Goal: Task Accomplishment & Management: Manage account settings

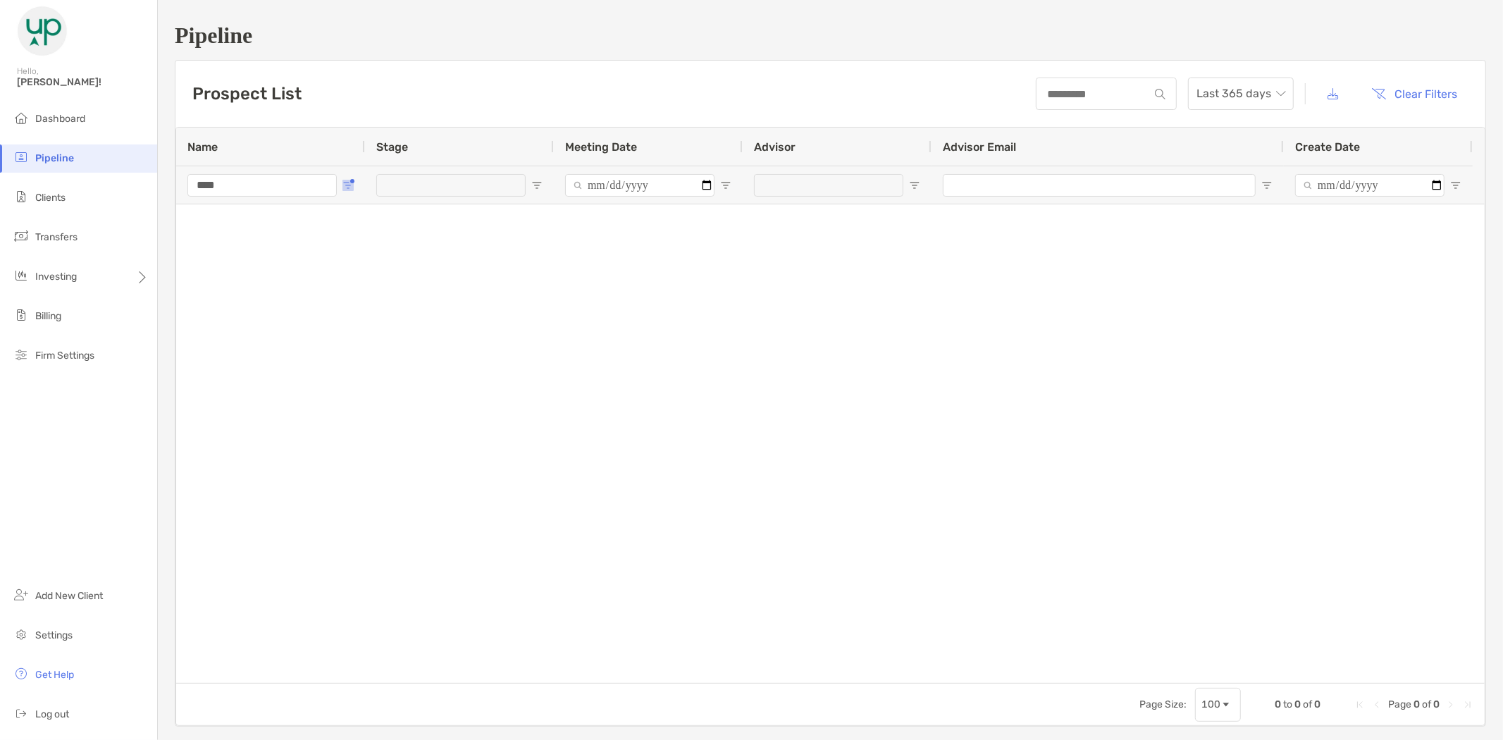
click at [347, 187] on span "Open Filter Menu" at bounding box center [347, 185] width 11 height 11
drag, startPoint x: 413, startPoint y: 263, endPoint x: 347, endPoint y: 269, distance: 66.5
click at [349, 264] on div "Contains **** AND OR Contains" at bounding box center [403, 279] width 127 height 171
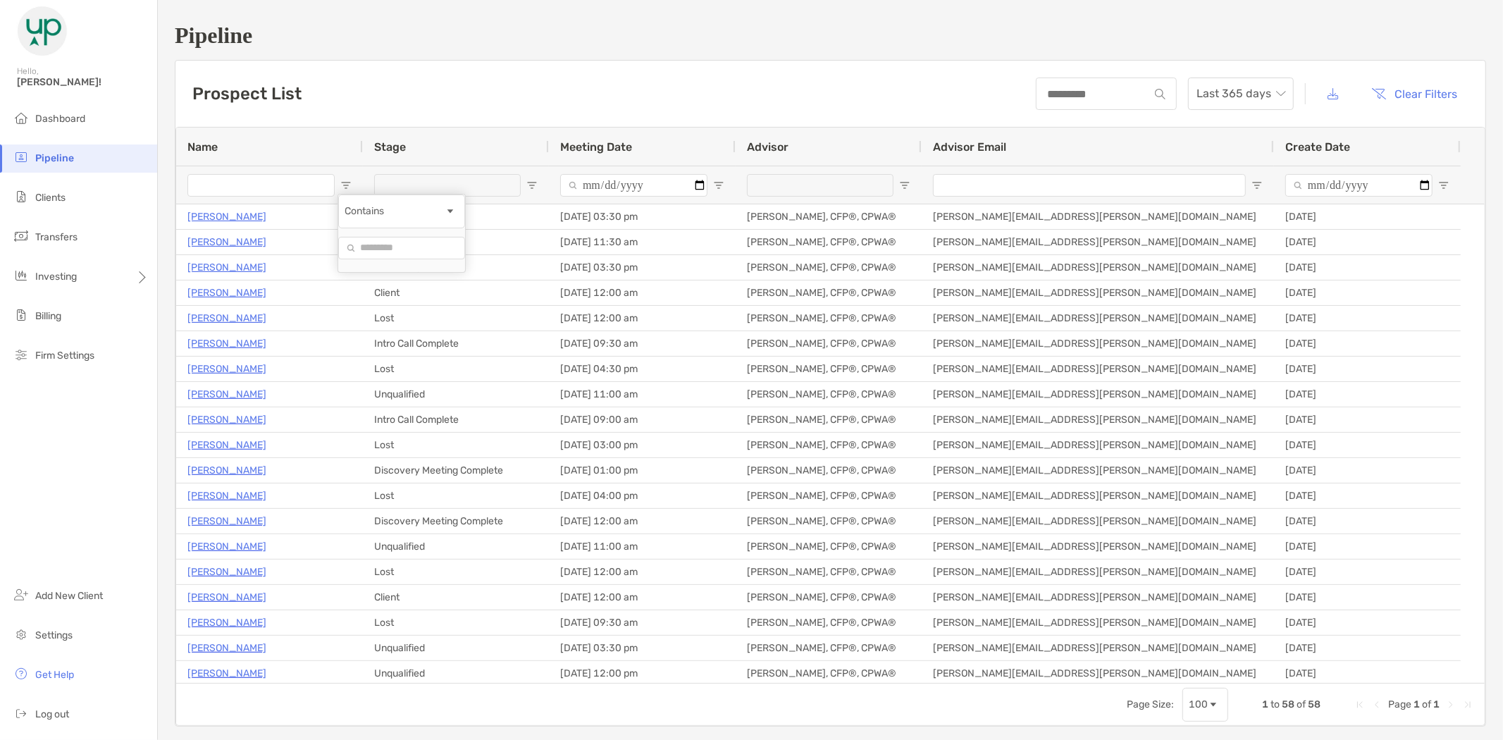
click at [255, 180] on input "Name Filter Input" at bounding box center [260, 185] width 147 height 23
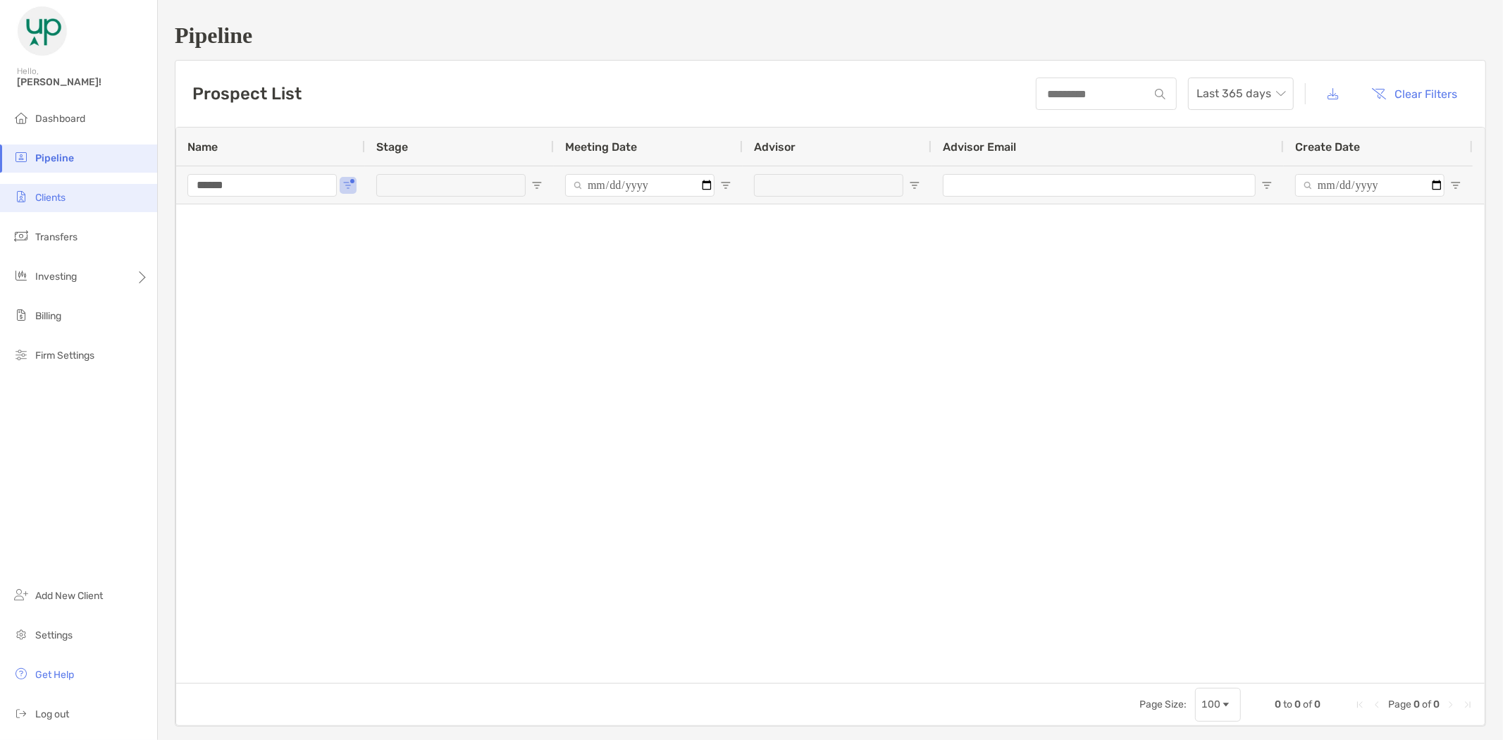
type input "******"
click at [82, 194] on li "Clients" at bounding box center [78, 198] width 157 height 28
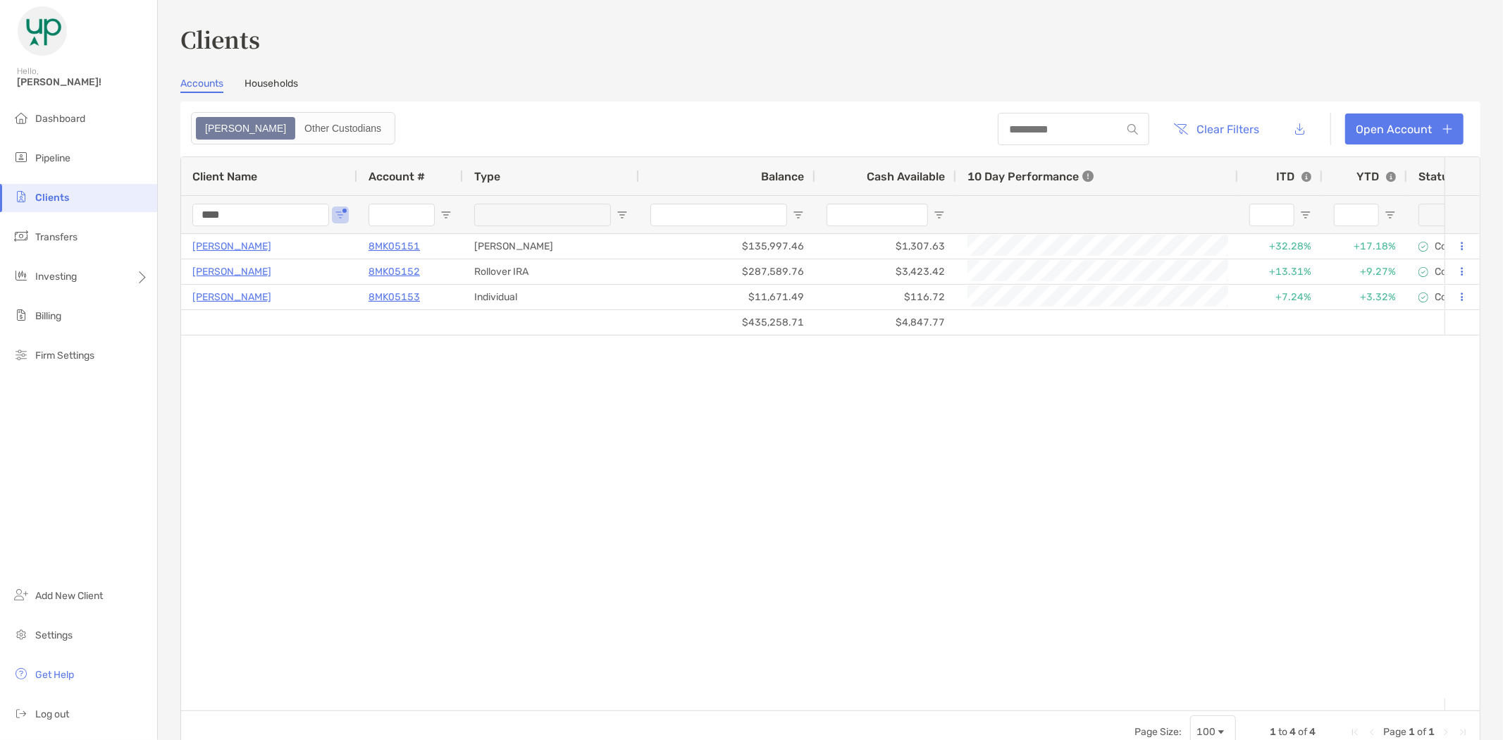
drag, startPoint x: 233, startPoint y: 214, endPoint x: 135, endPoint y: 203, distance: 98.6
click at [138, 211] on div "Clients Hello, [PERSON_NAME]! Dashboard Pipeline Clients Transfers Investing Bi…" at bounding box center [751, 370] width 1503 height 740
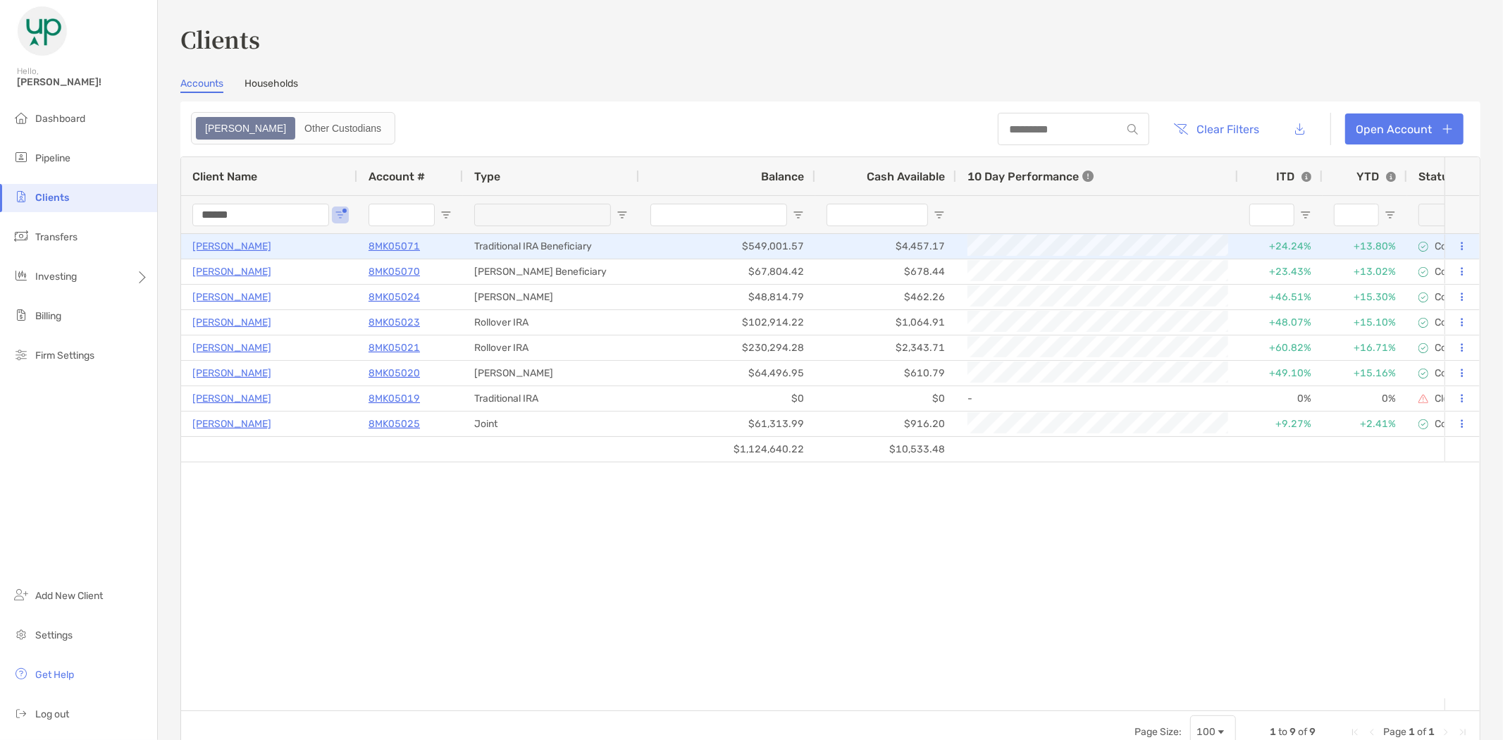
type input "******"
click at [390, 244] on p "8MK05071" at bounding box center [393, 246] width 51 height 18
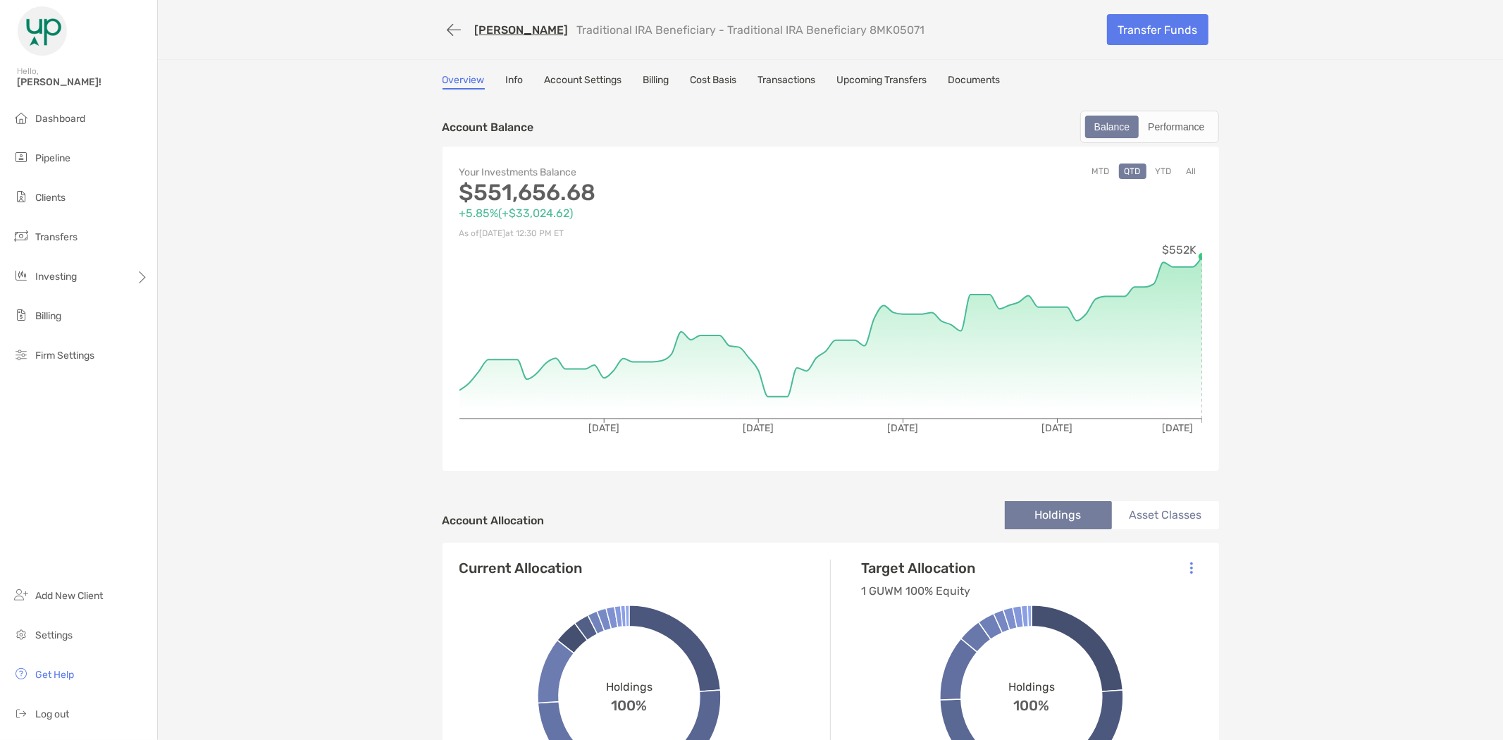
click at [884, 74] on link "Upcoming Transfers" at bounding box center [882, 82] width 90 height 16
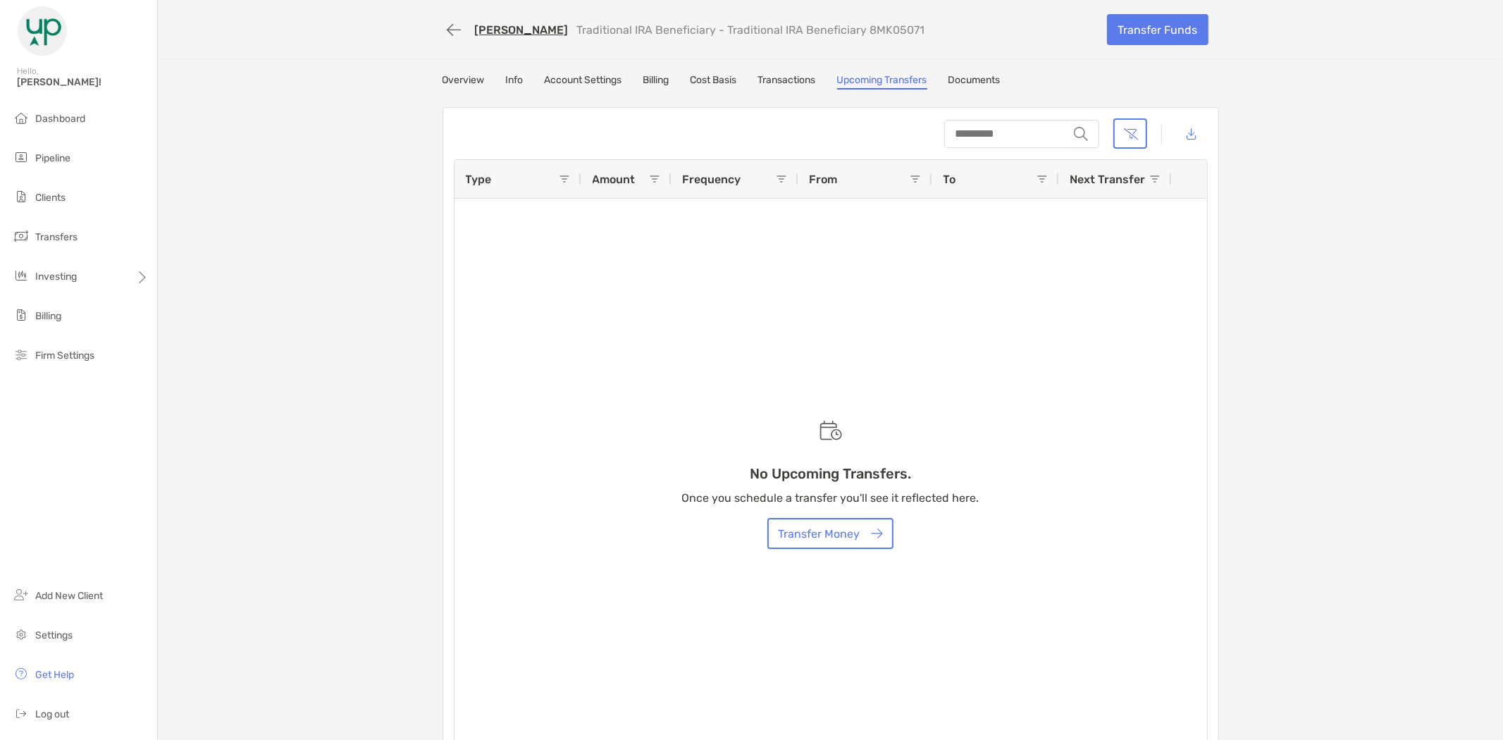
click at [794, 82] on link "Transactions" at bounding box center [787, 82] width 58 height 16
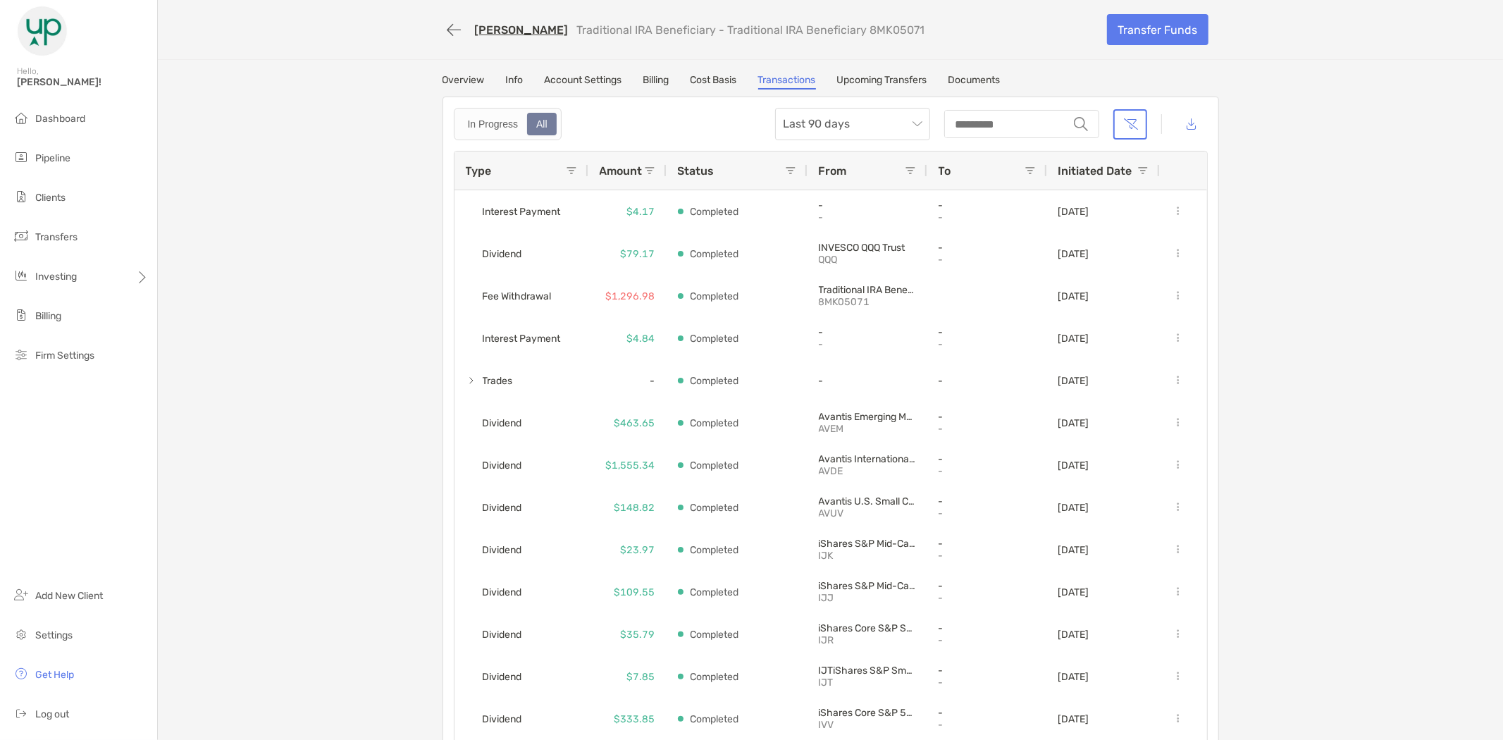
click at [574, 81] on link "Account Settings" at bounding box center [584, 82] width 78 height 16
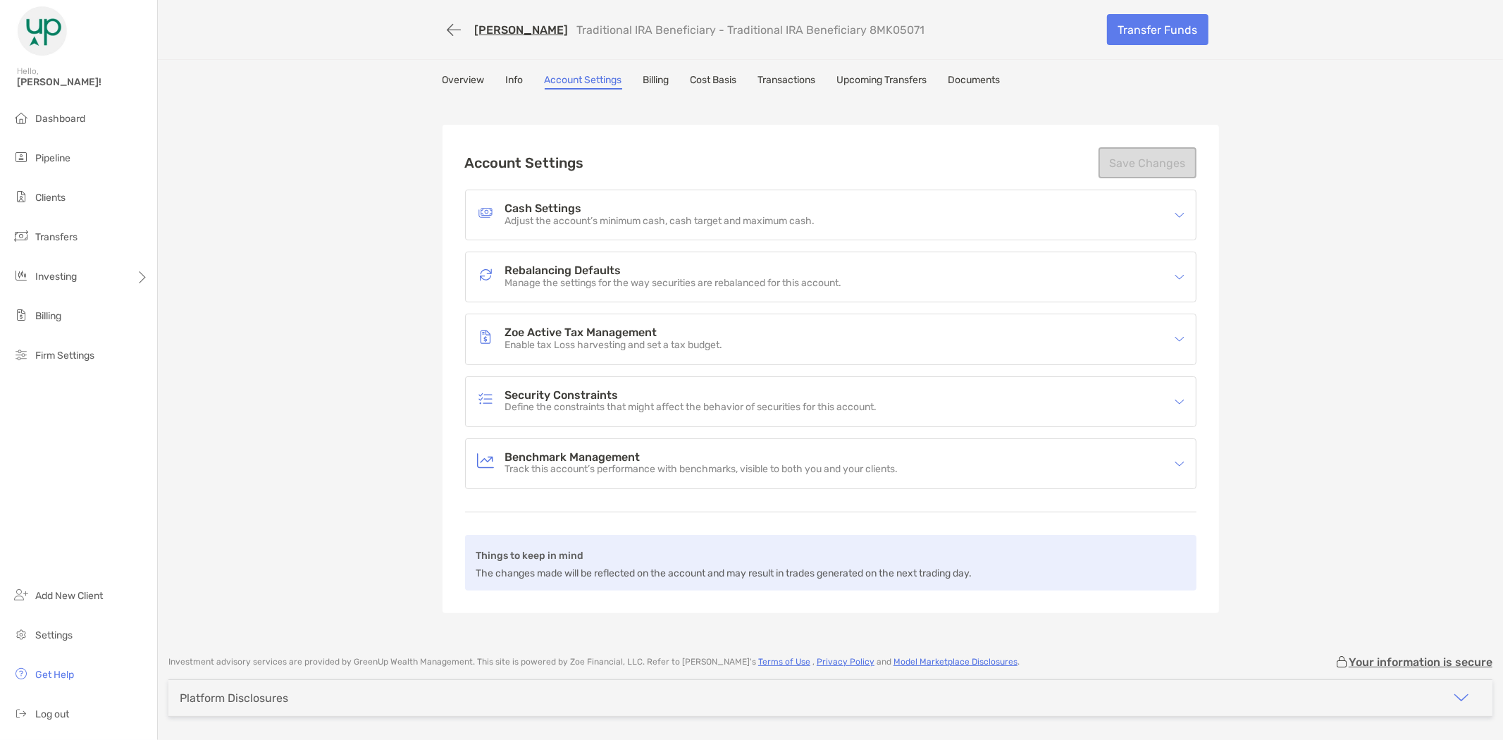
click at [805, 78] on link "Transactions" at bounding box center [787, 82] width 58 height 16
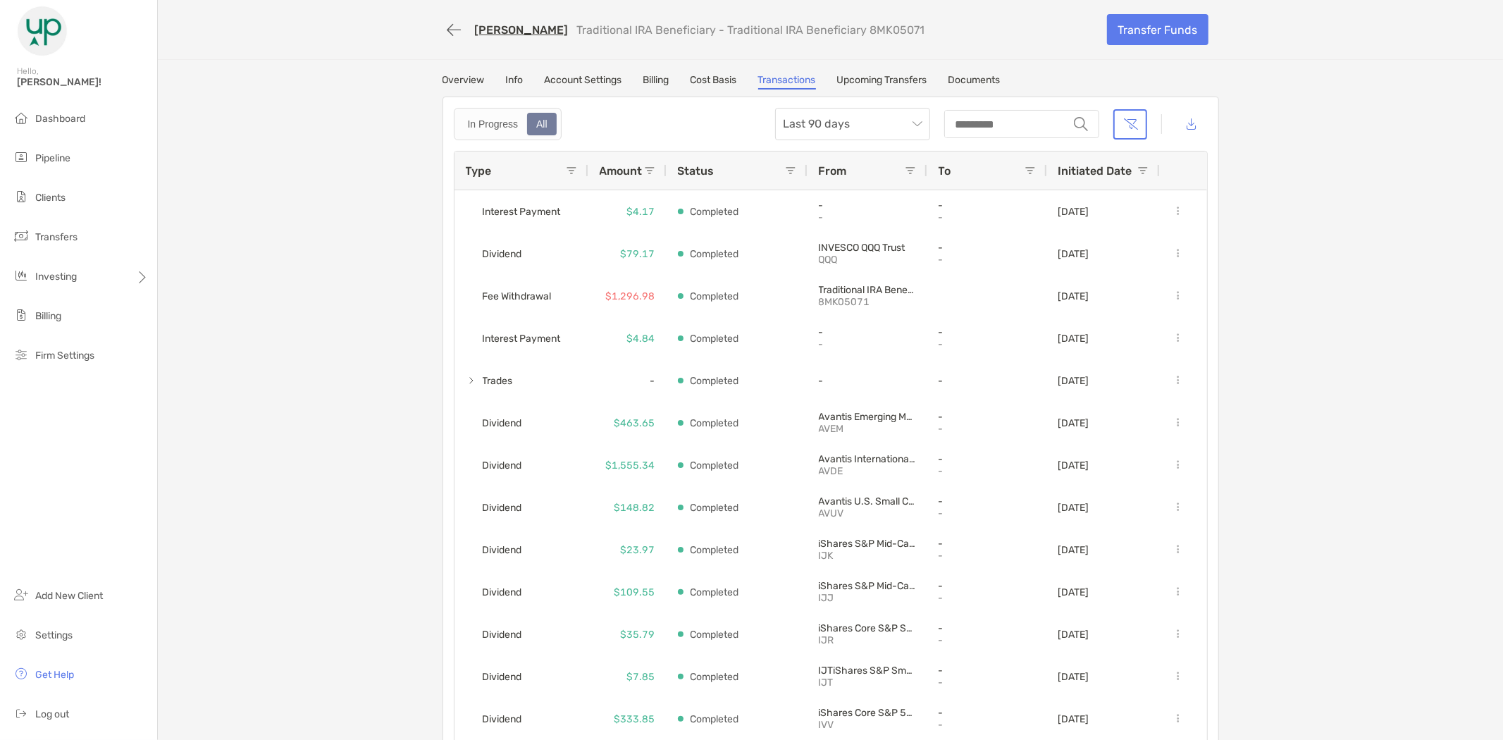
click at [876, 78] on link "Upcoming Transfers" at bounding box center [882, 82] width 90 height 16
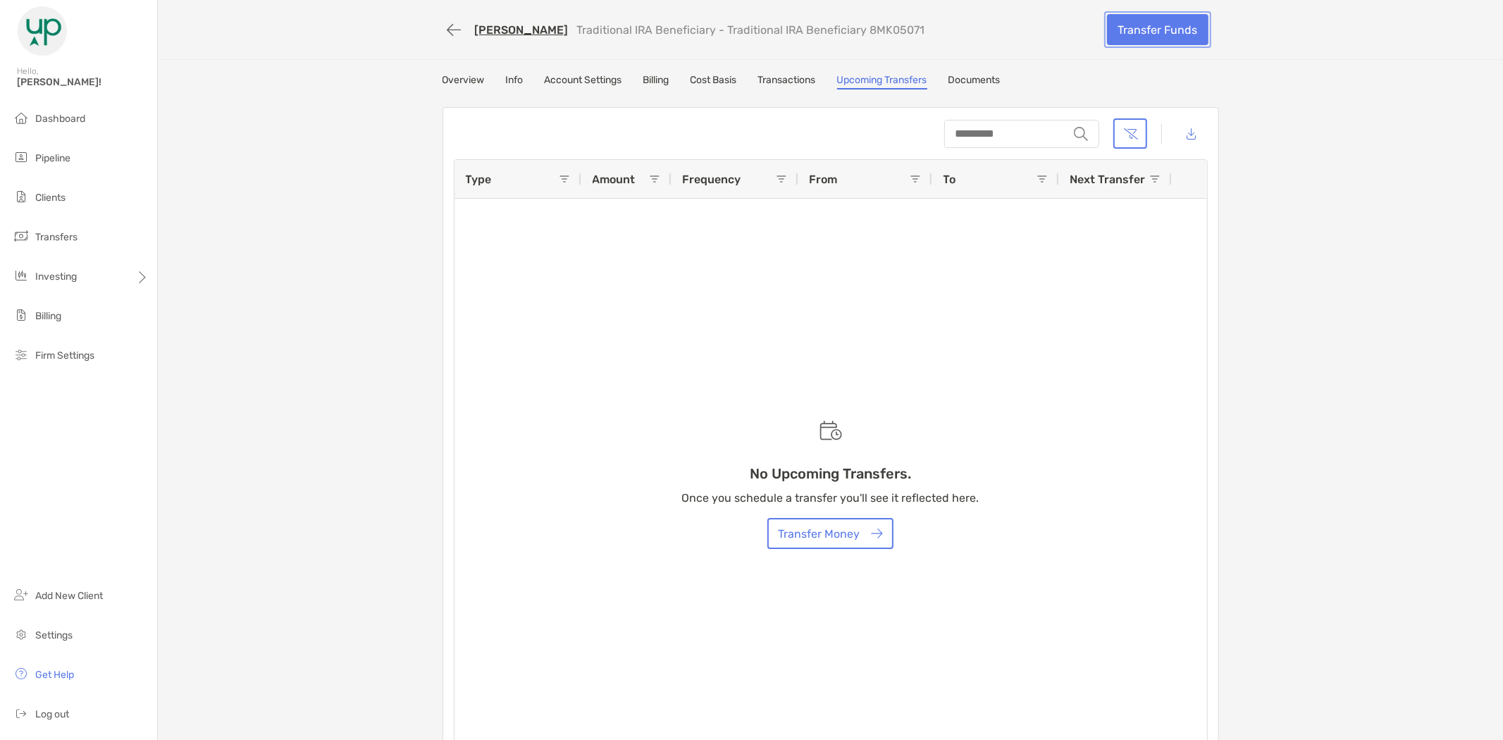
click at [1146, 25] on link "Transfer Funds" at bounding box center [1157, 29] width 101 height 31
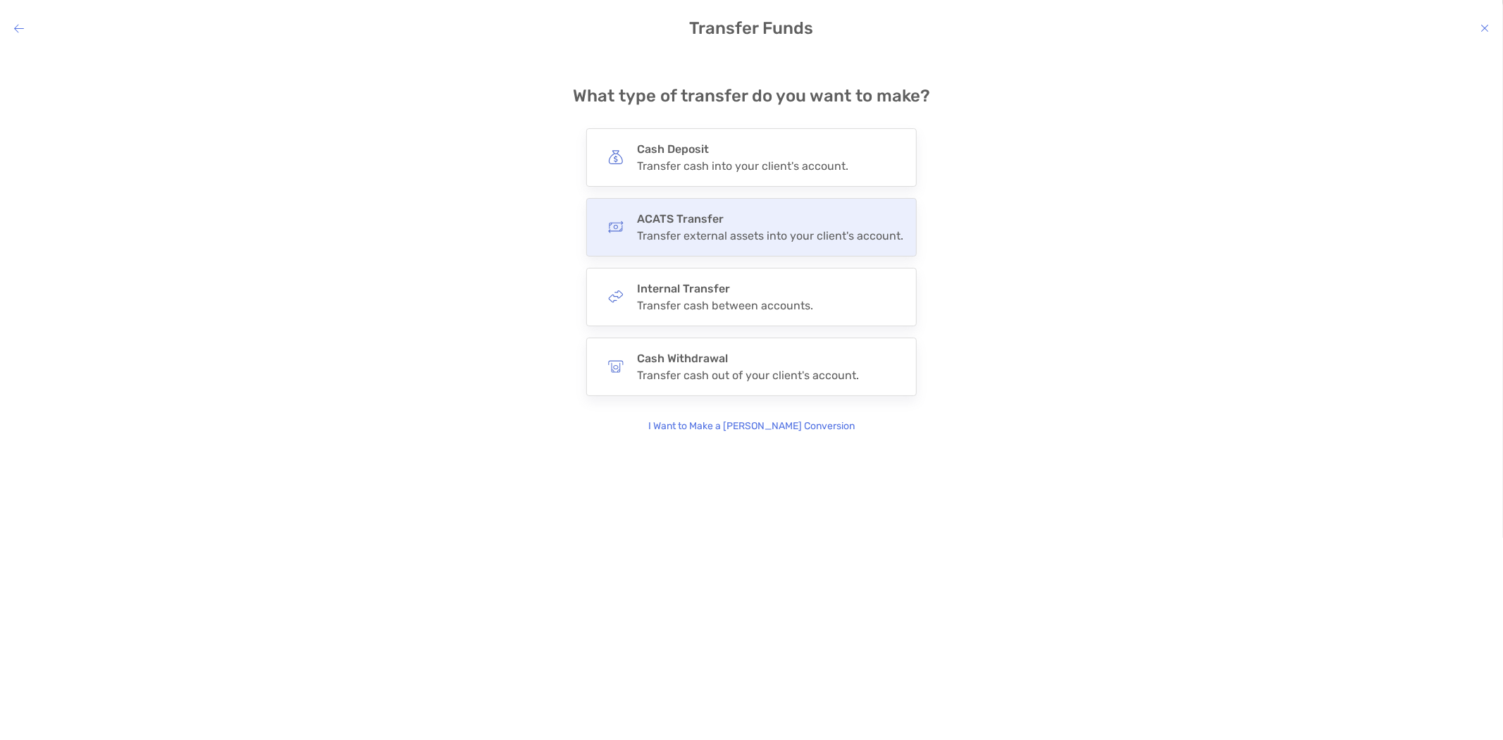
click at [722, 229] on div "Transfer external assets into your client's account." at bounding box center [770, 235] width 266 height 13
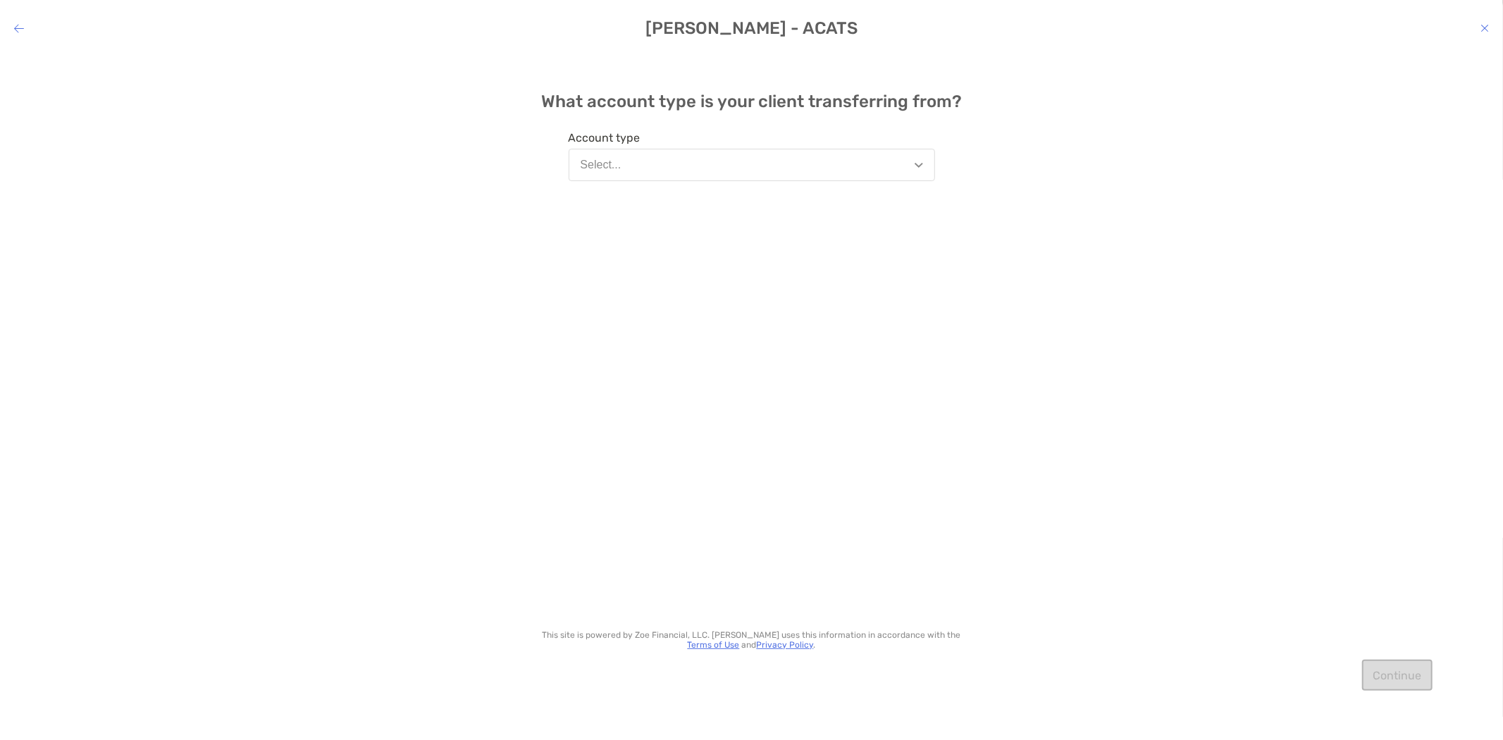
click at [715, 163] on button "Select..." at bounding box center [752, 165] width 366 height 32
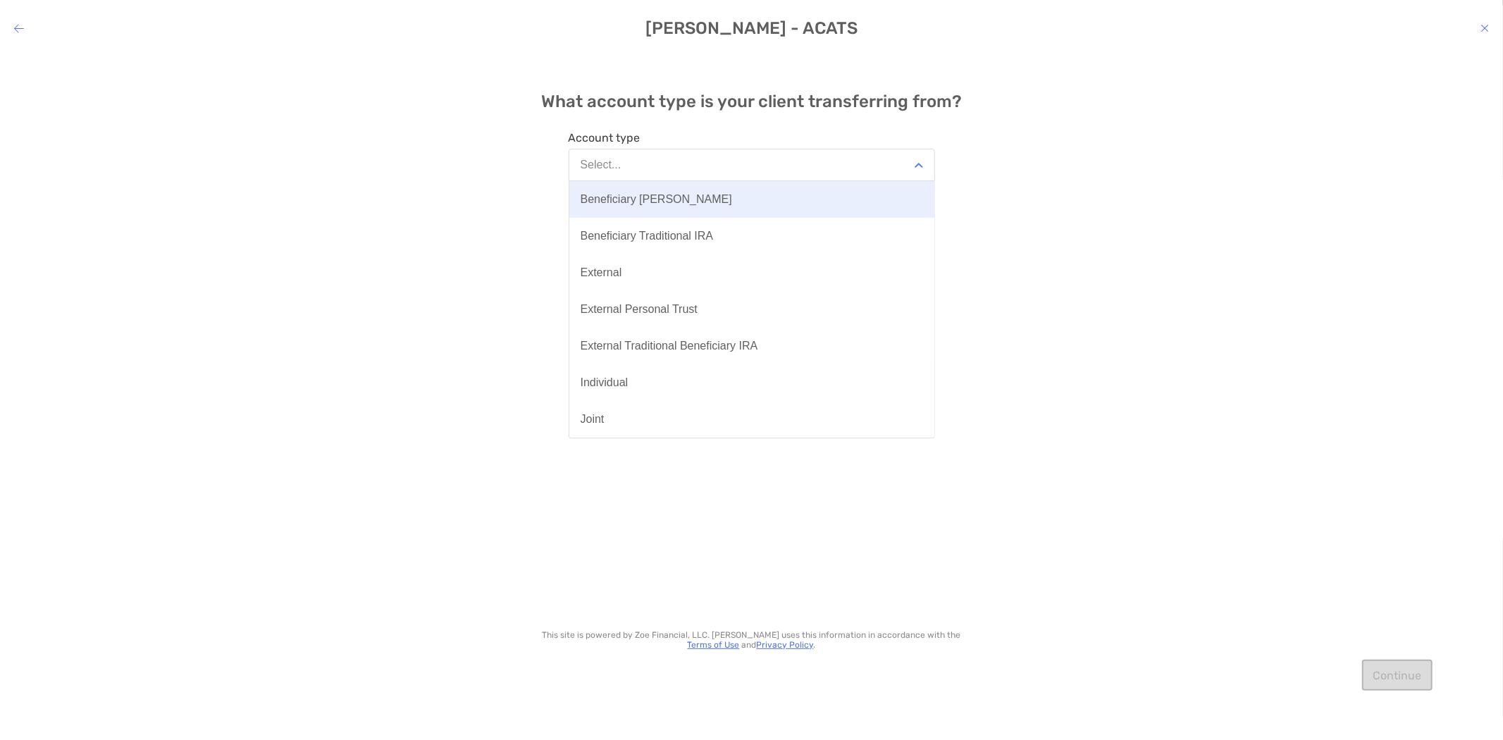
click at [690, 197] on button "Beneficiary [PERSON_NAME]" at bounding box center [751, 199] width 365 height 37
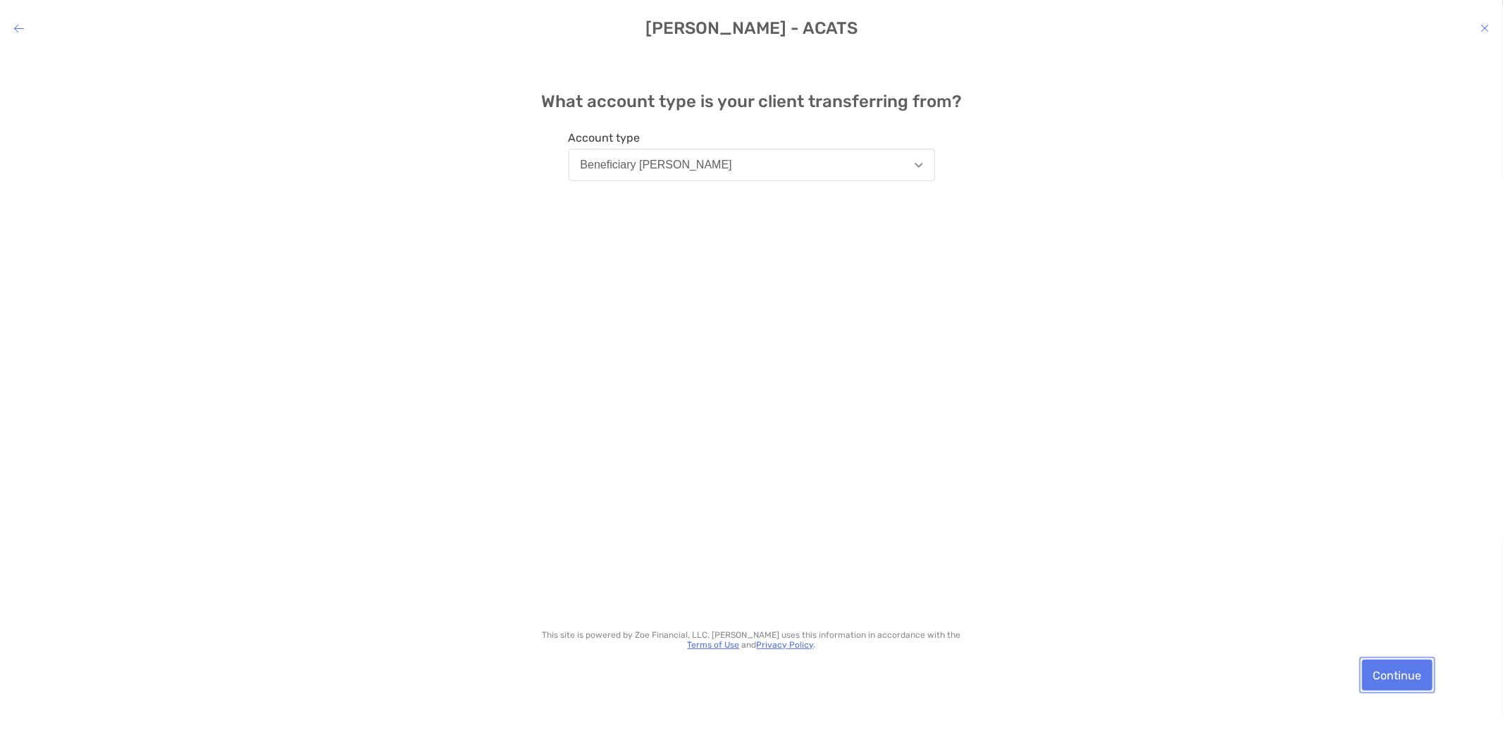
click at [1416, 671] on button "Continue" at bounding box center [1397, 674] width 70 height 31
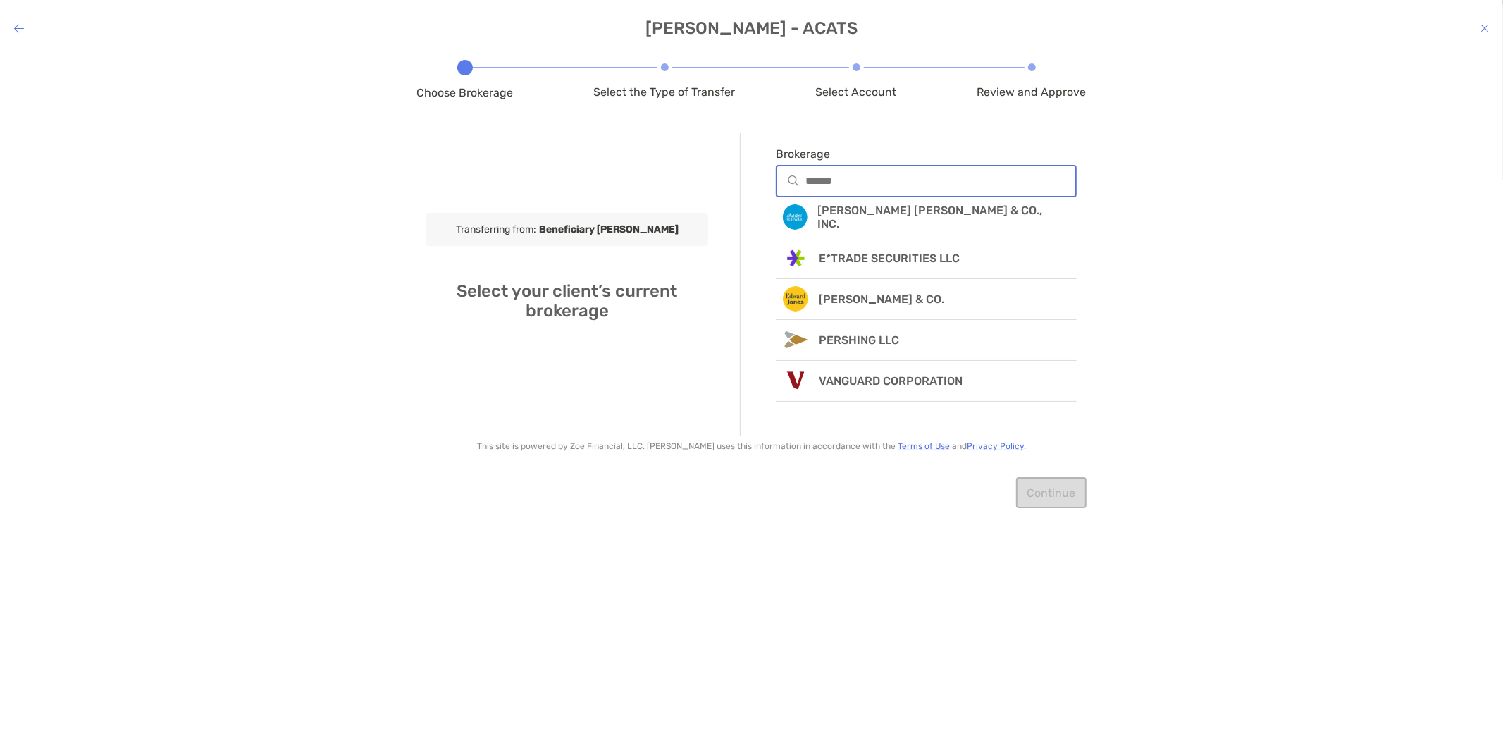
click at [856, 179] on input "Brokerage" at bounding box center [940, 181] width 271 height 12
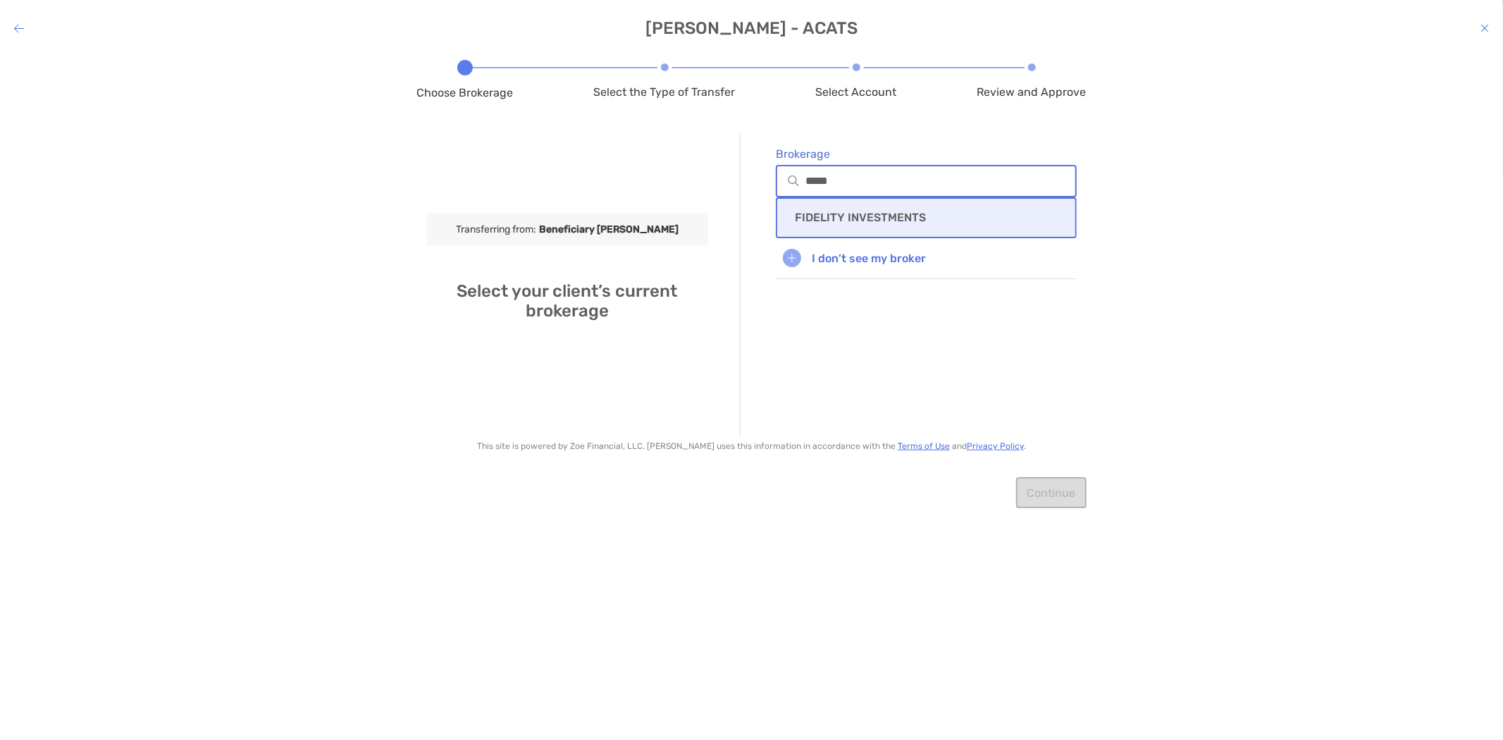
type input "*****"
click at [888, 217] on p "FIDELITY INVESTMENTS" at bounding box center [860, 217] width 131 height 13
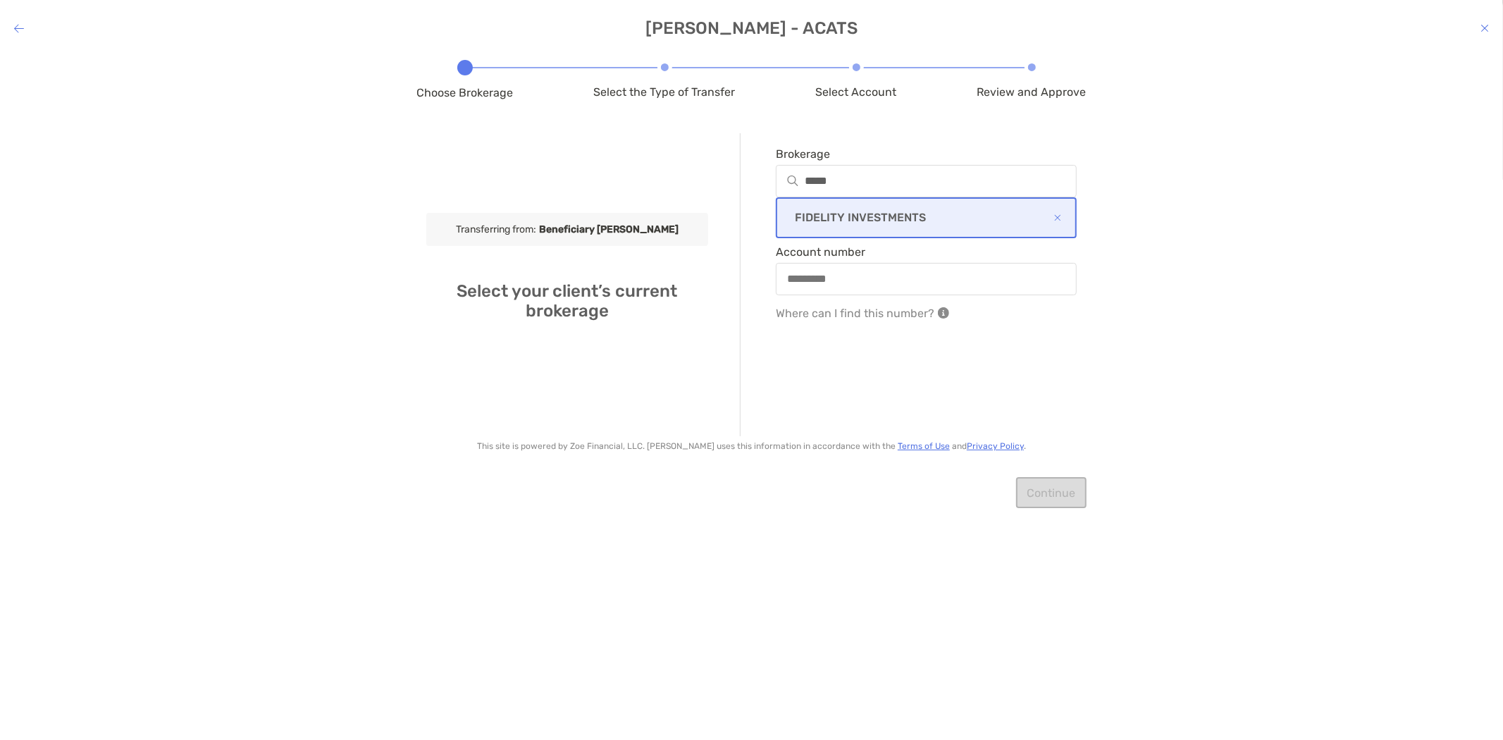
click at [862, 268] on div "modal" at bounding box center [927, 279] width 302 height 32
click at [862, 273] on input "Account number" at bounding box center [926, 279] width 299 height 12
click at [856, 289] on div "modal" at bounding box center [927, 279] width 302 height 32
click at [856, 285] on input "Account number" at bounding box center [926, 279] width 299 height 12
click at [749, 552] on div "Choose Brokerage Select the Type of Transfer Select Account Review and Approve …" at bounding box center [751, 385] width 1503 height 667
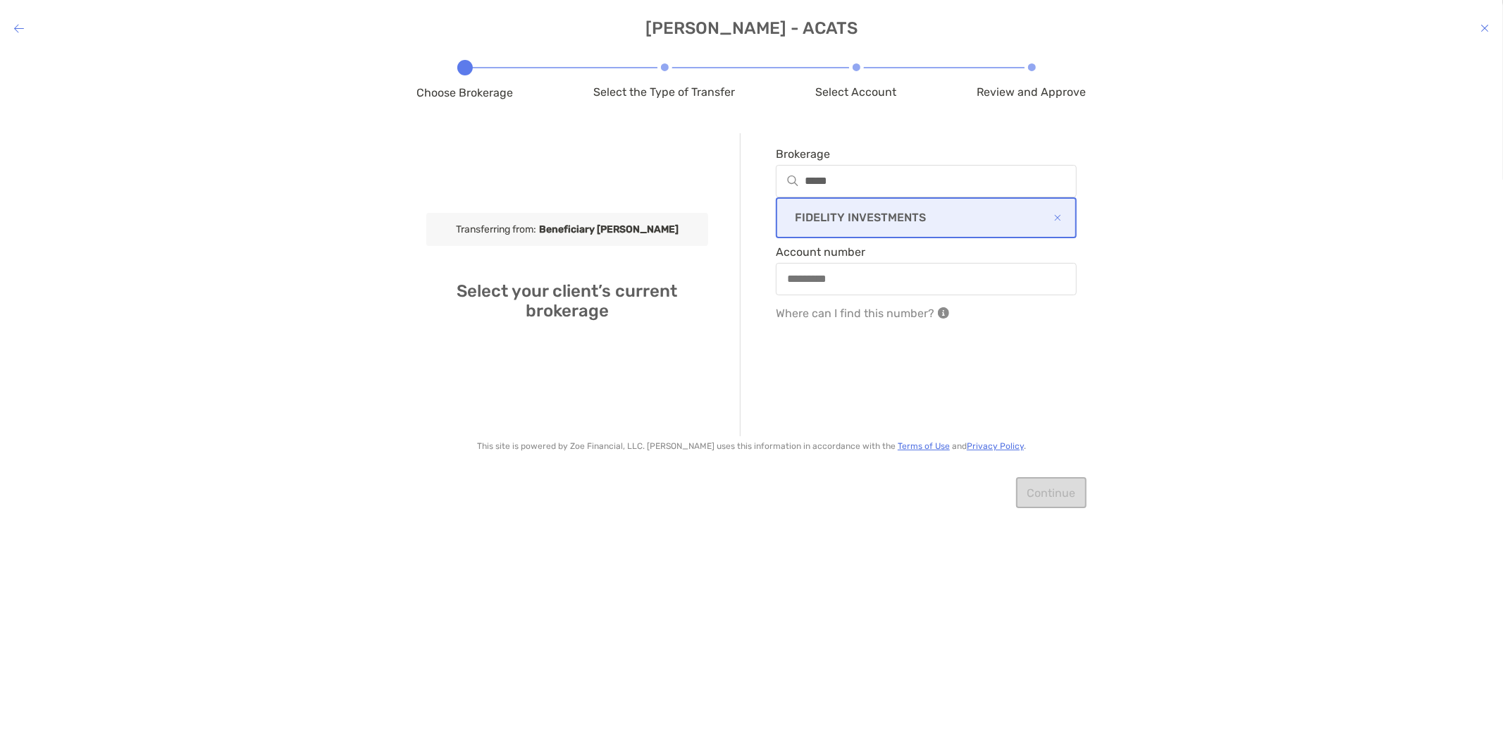
click at [825, 265] on div "modal" at bounding box center [927, 279] width 302 height 32
click at [825, 273] on input "Account number" at bounding box center [926, 279] width 299 height 12
click at [828, 285] on div "modal" at bounding box center [927, 279] width 302 height 32
click at [828, 285] on input "Account number" at bounding box center [926, 279] width 299 height 12
paste input "**********"
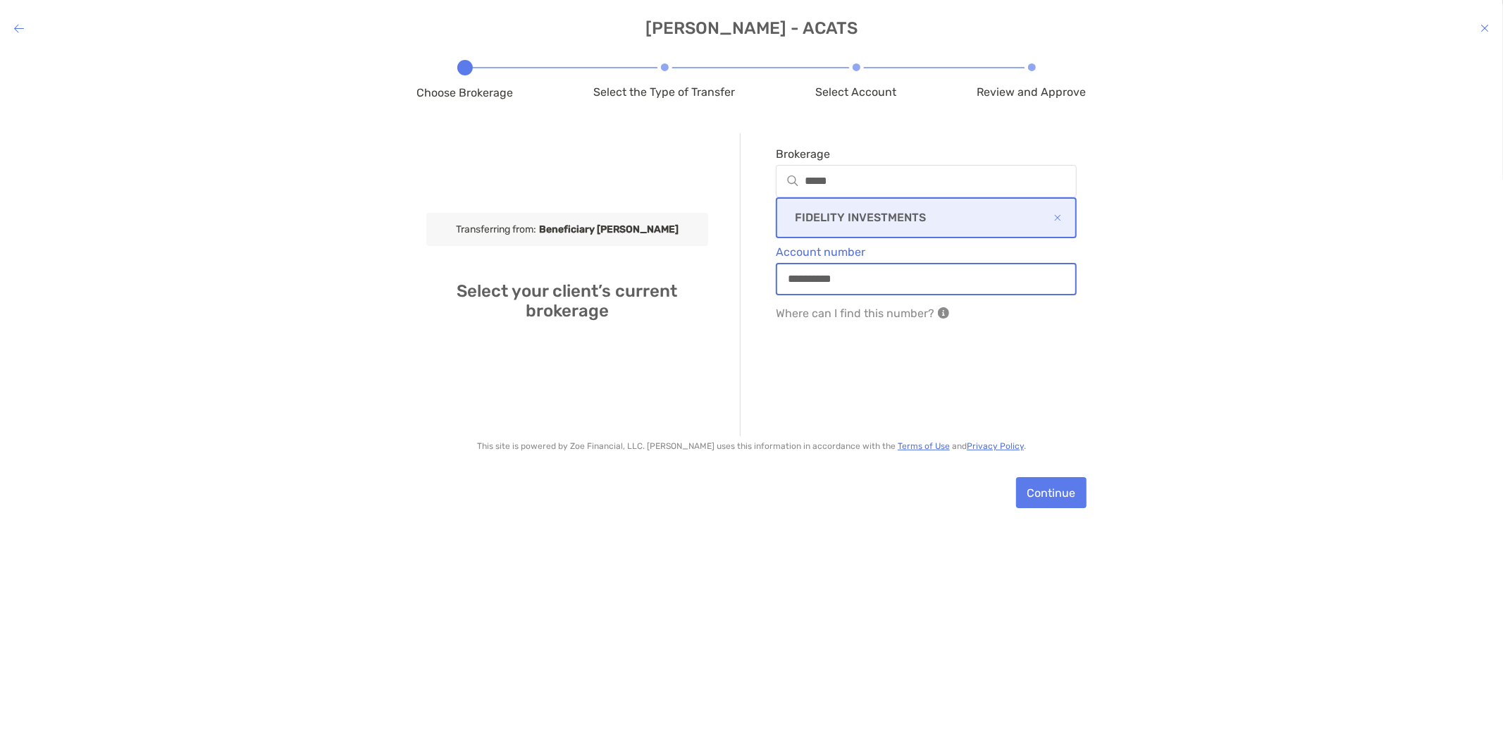
type input "**********"
click at [909, 390] on div "**********" at bounding box center [908, 284] width 337 height 303
click at [1053, 480] on button "Continue" at bounding box center [1051, 492] width 70 height 31
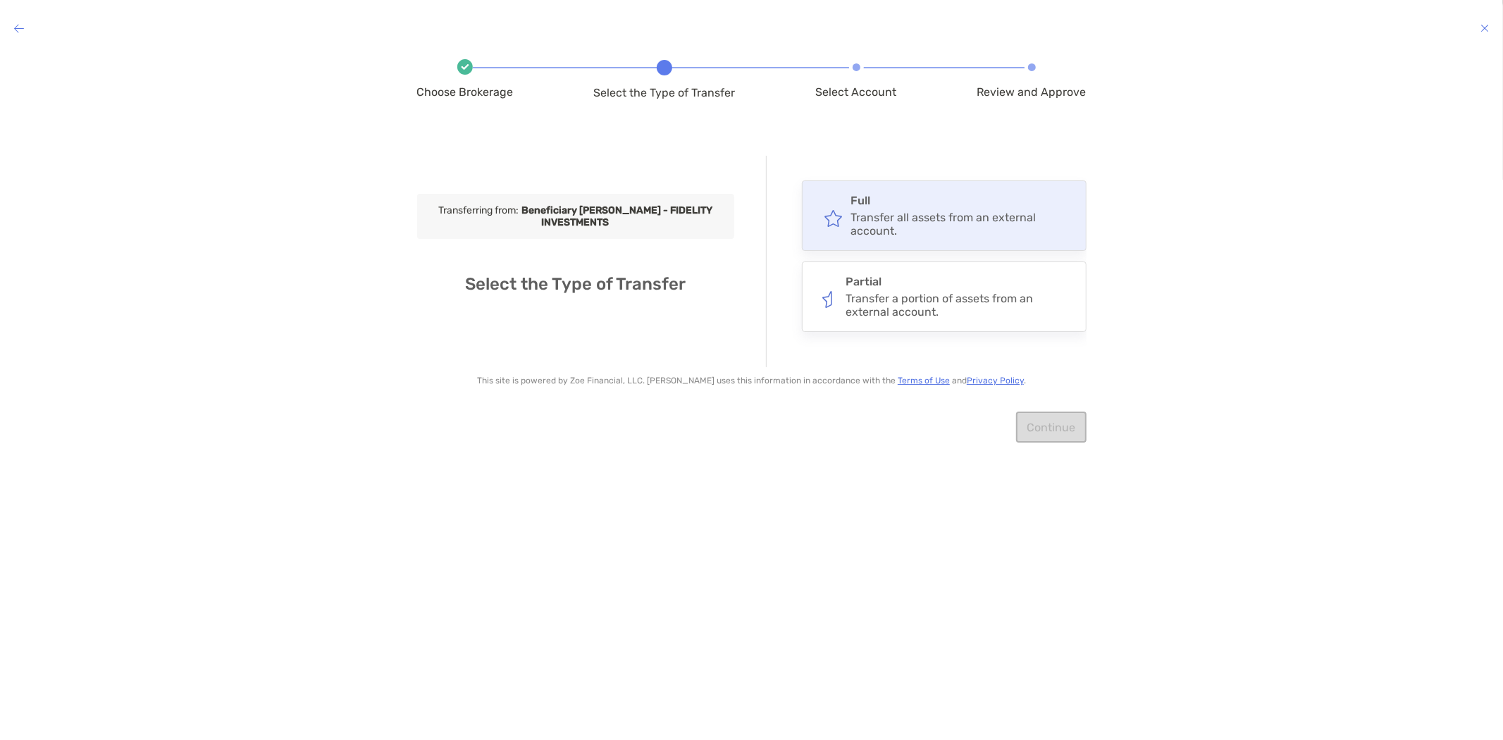
click at [893, 199] on h4 "Full" at bounding box center [961, 200] width 222 height 13
click at [0, 0] on input "****" at bounding box center [0, 0] width 0 height 0
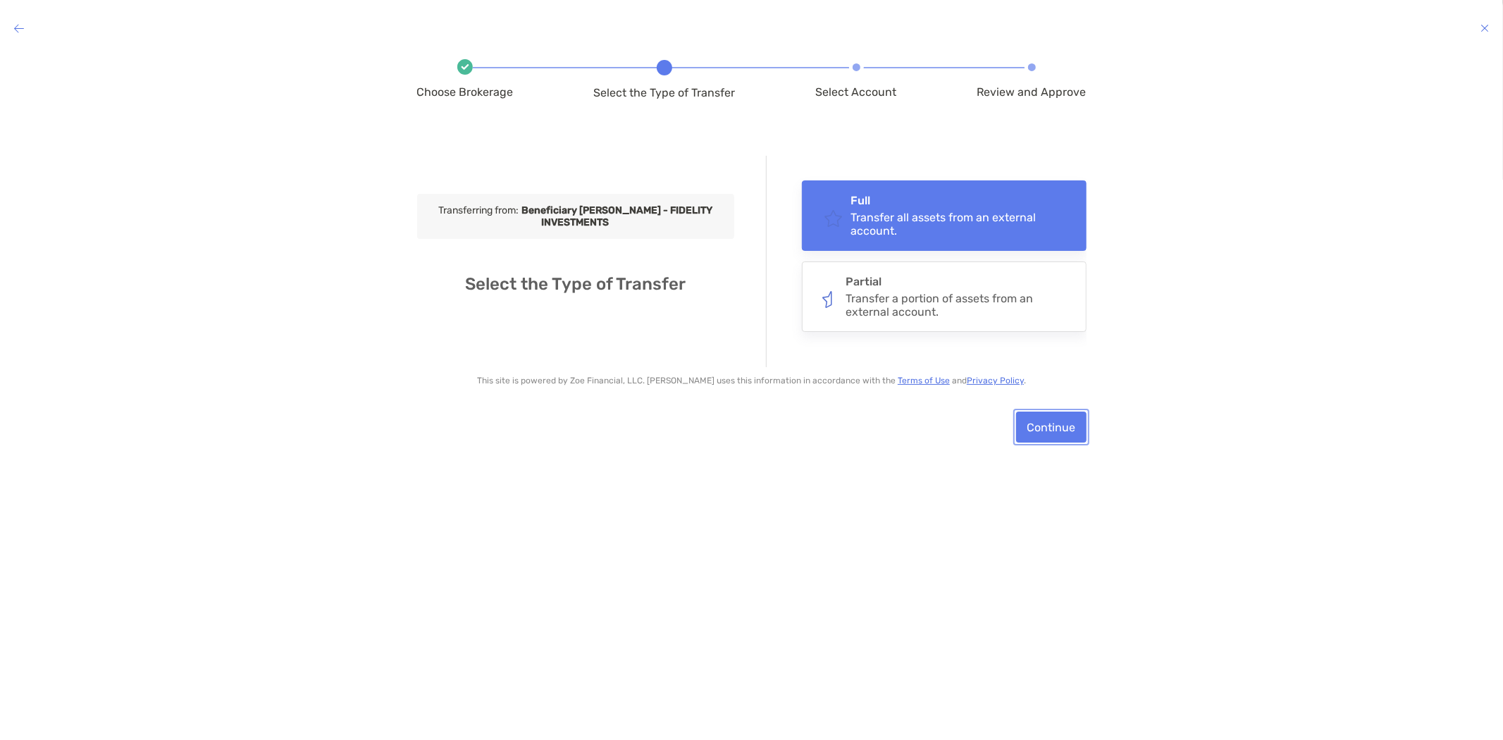
click at [1053, 420] on button "Continue" at bounding box center [1051, 426] width 70 height 31
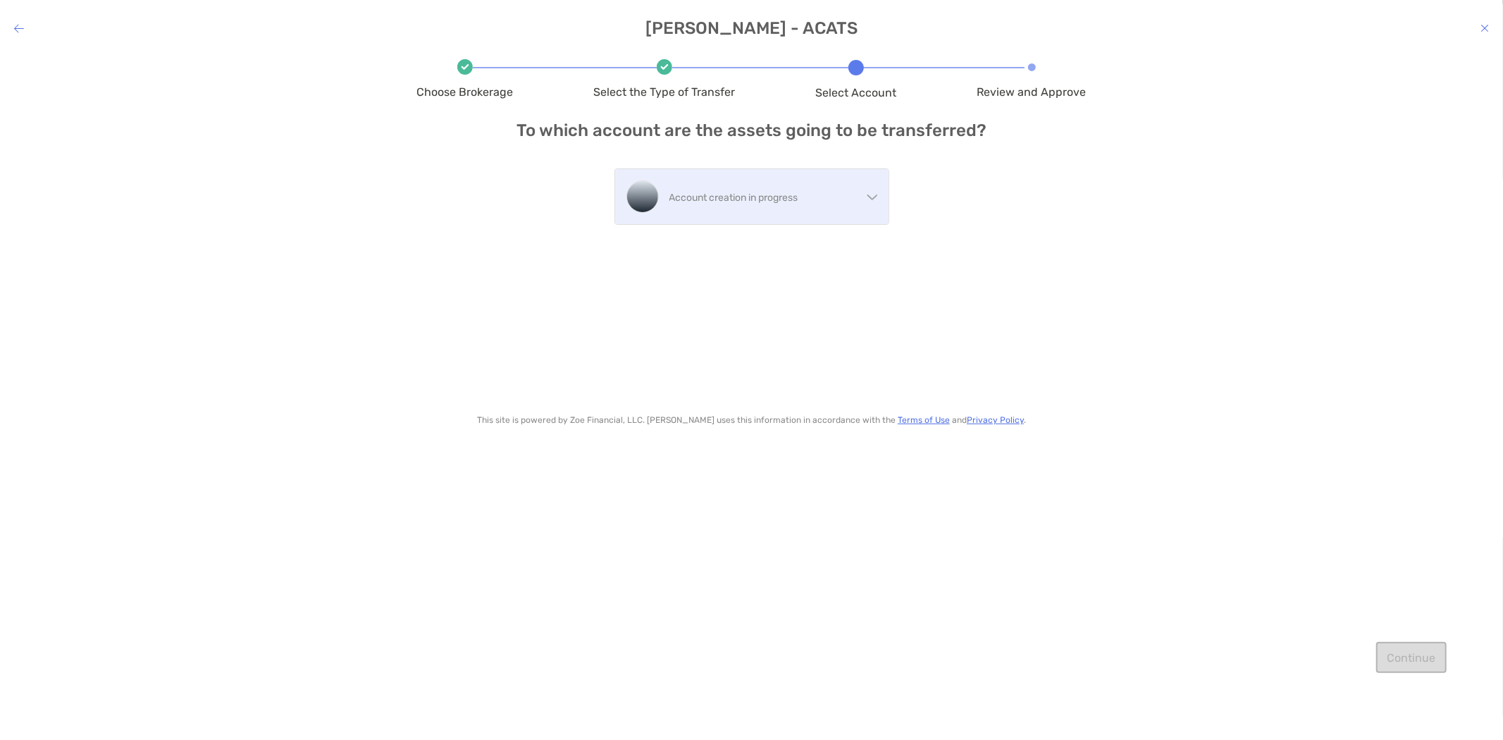
click at [811, 203] on p "Account creation in progress" at bounding box center [765, 198] width 192 height 18
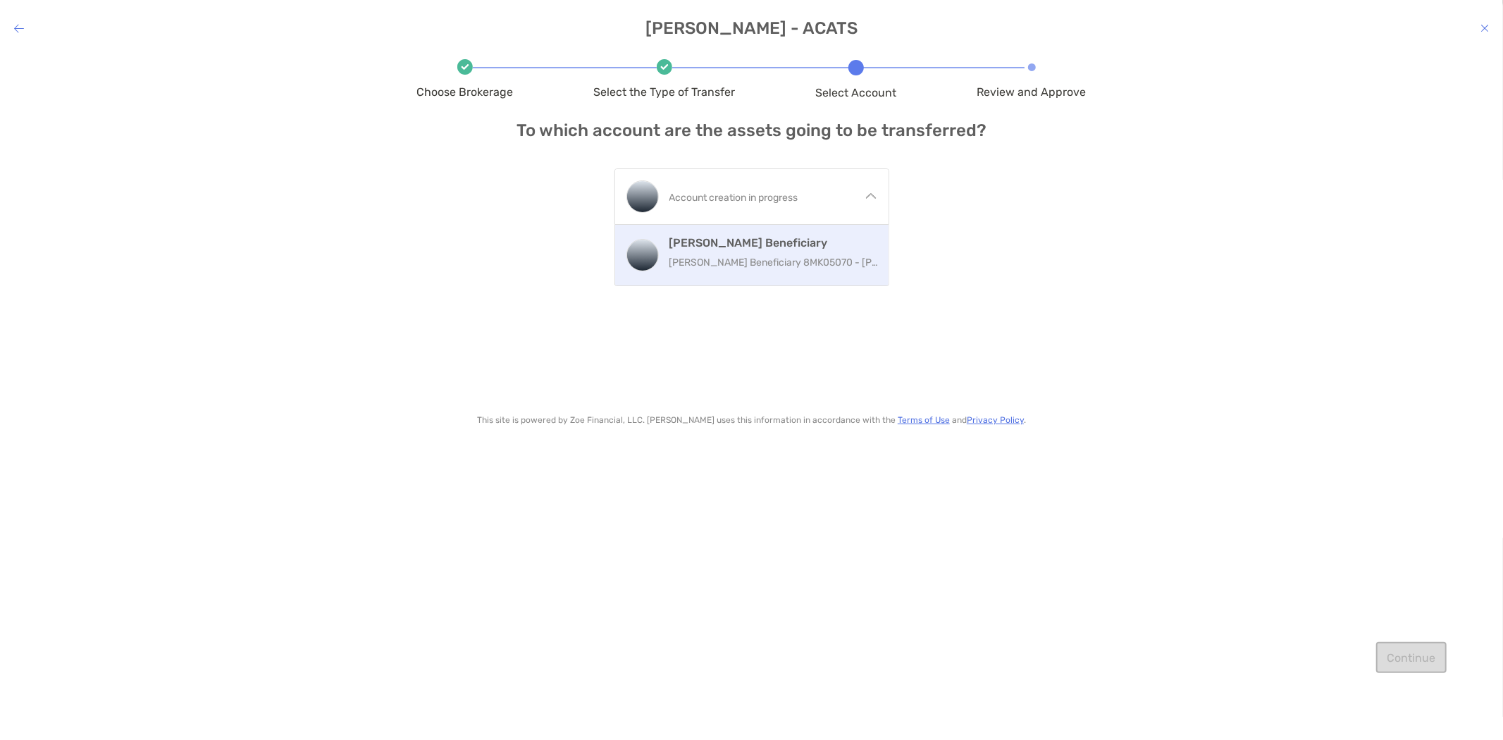
click at [786, 262] on p "[PERSON_NAME] Beneficiary 8MK05070 - [PERSON_NAME]" at bounding box center [775, 263] width 213 height 18
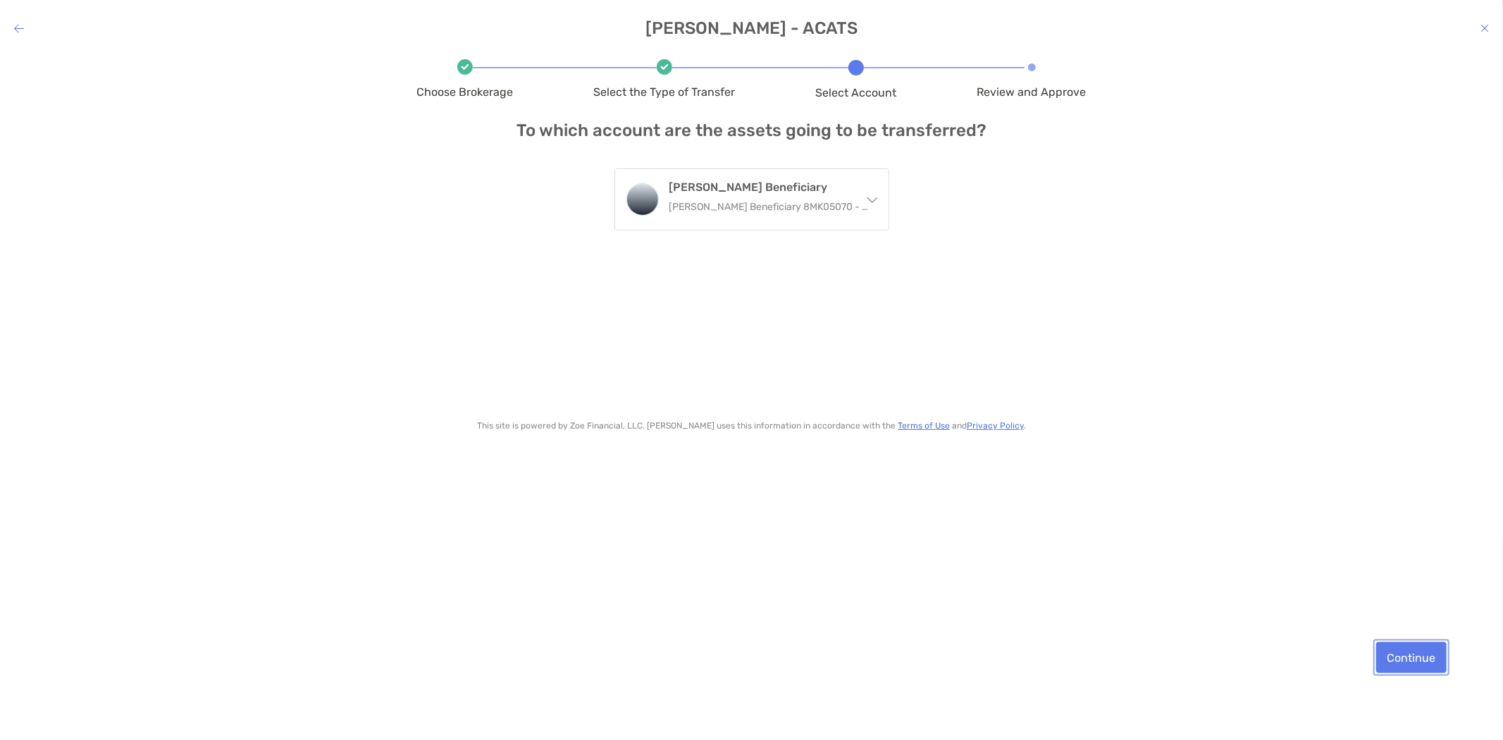
click at [1413, 653] on button "Continue" at bounding box center [1411, 657] width 70 height 31
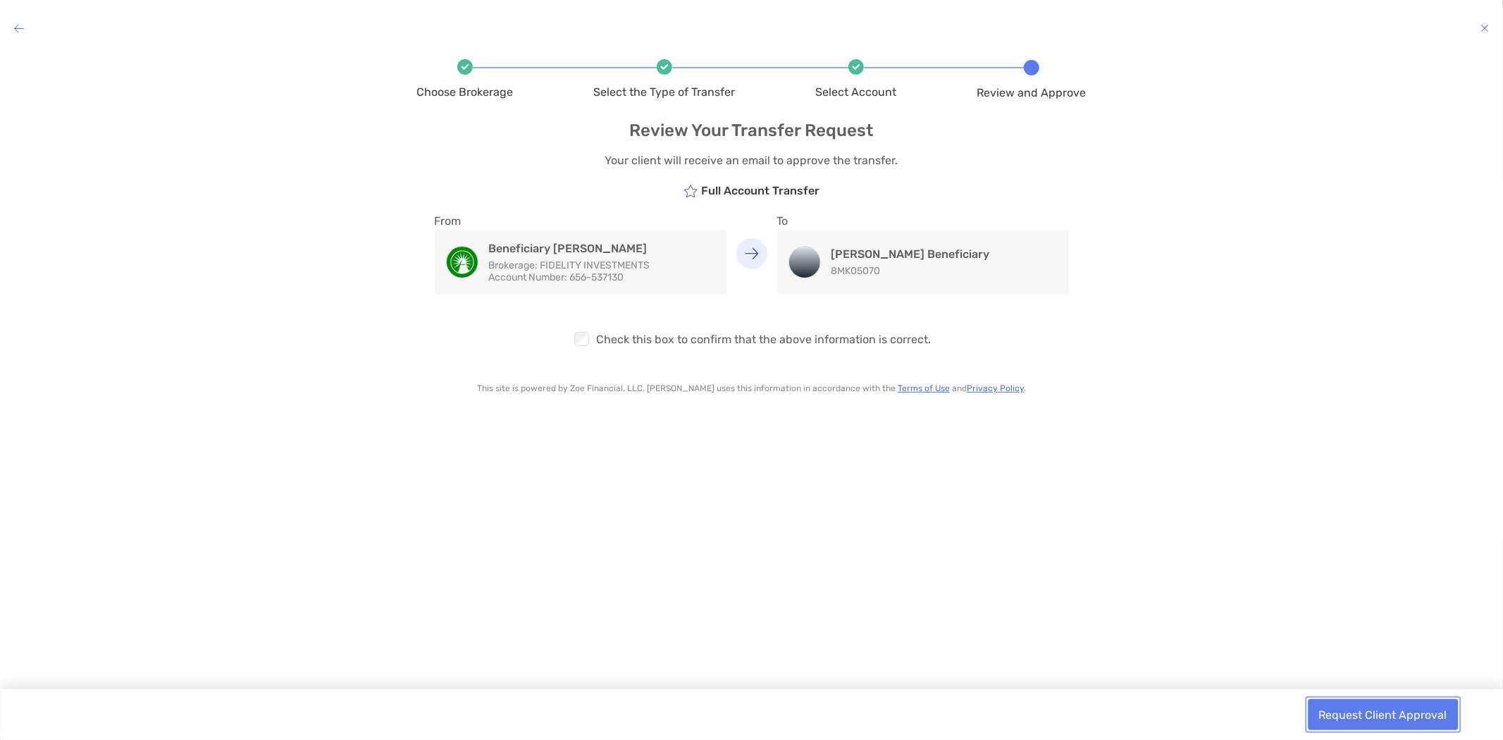
click at [1394, 713] on button "Request Client Approval" at bounding box center [1383, 714] width 150 height 31
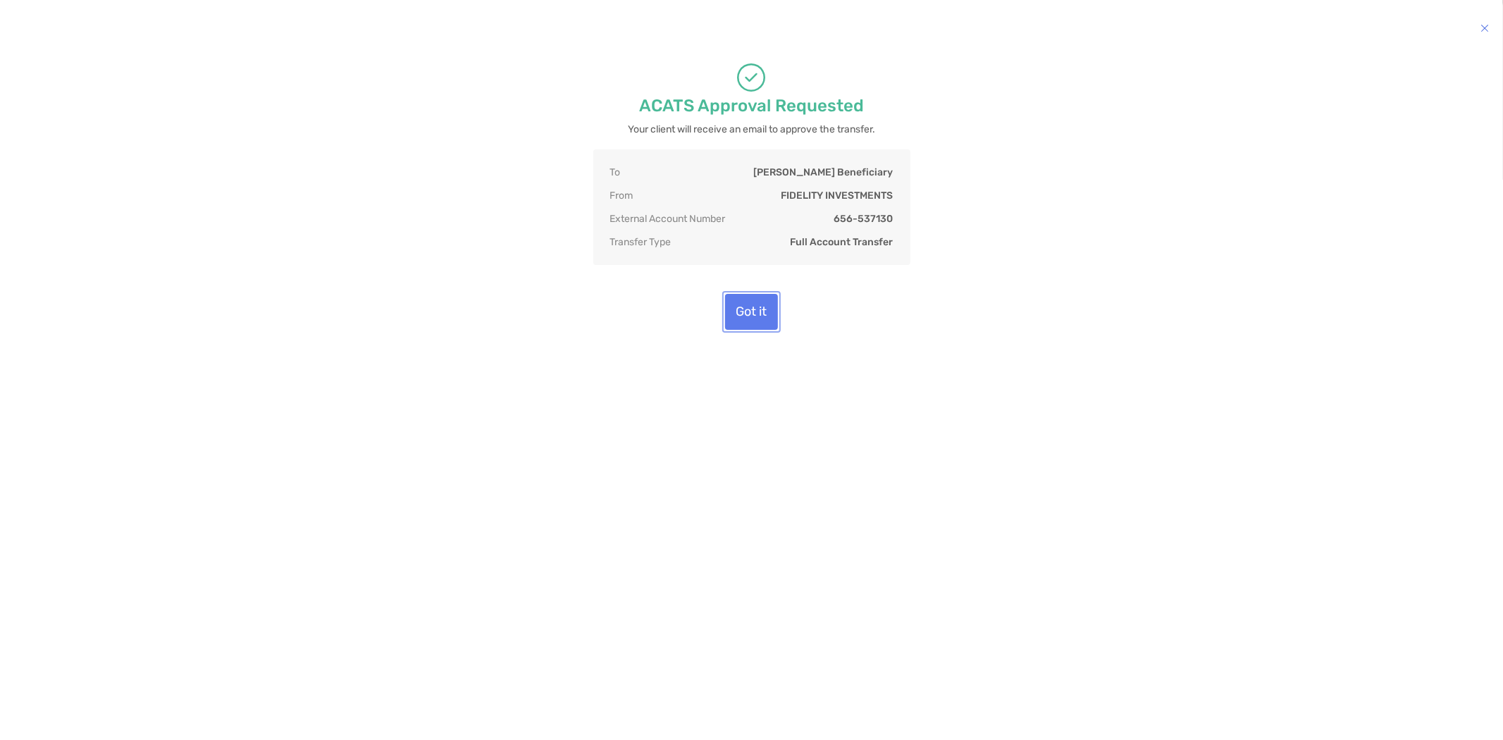
click at [767, 318] on button "Got it" at bounding box center [751, 312] width 53 height 36
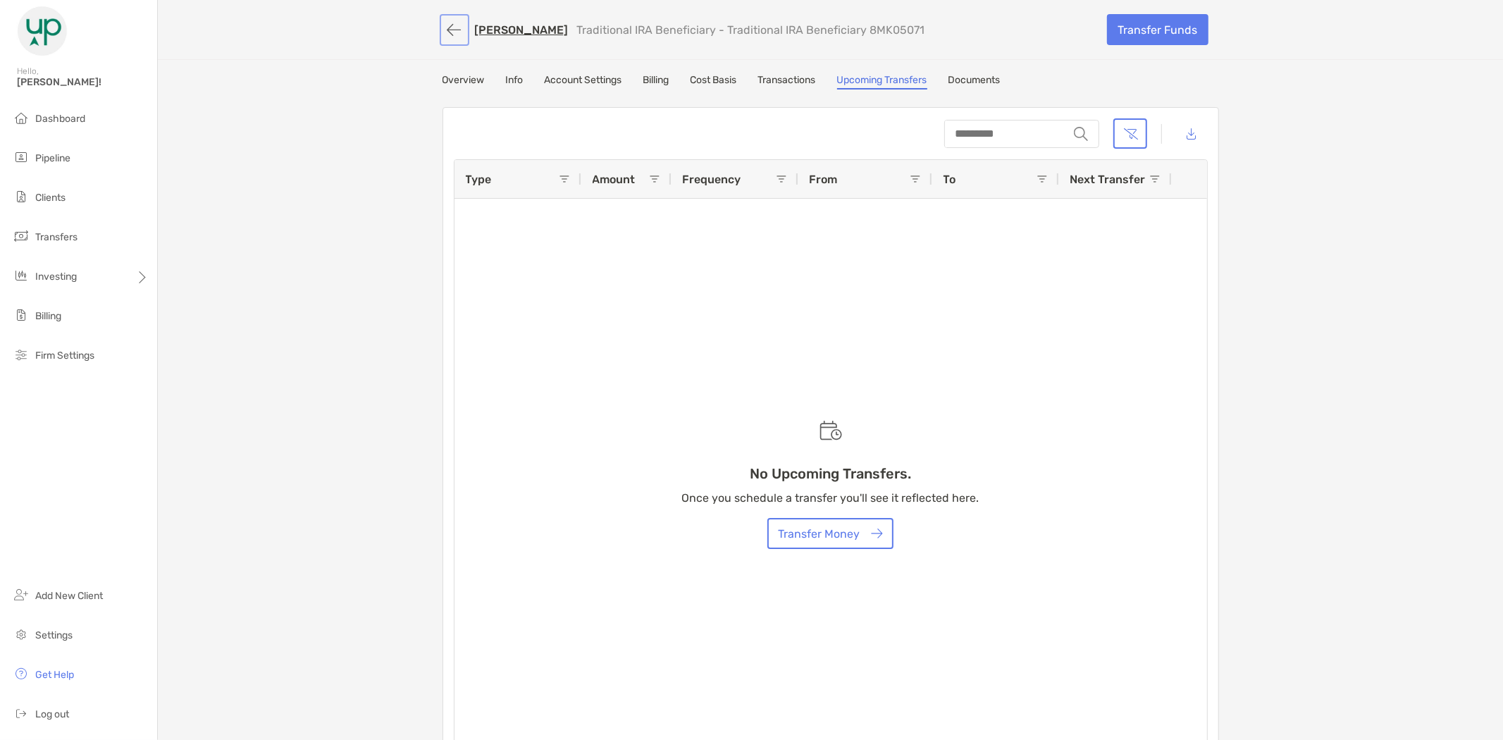
click at [442, 27] on button "button" at bounding box center [454, 30] width 24 height 26
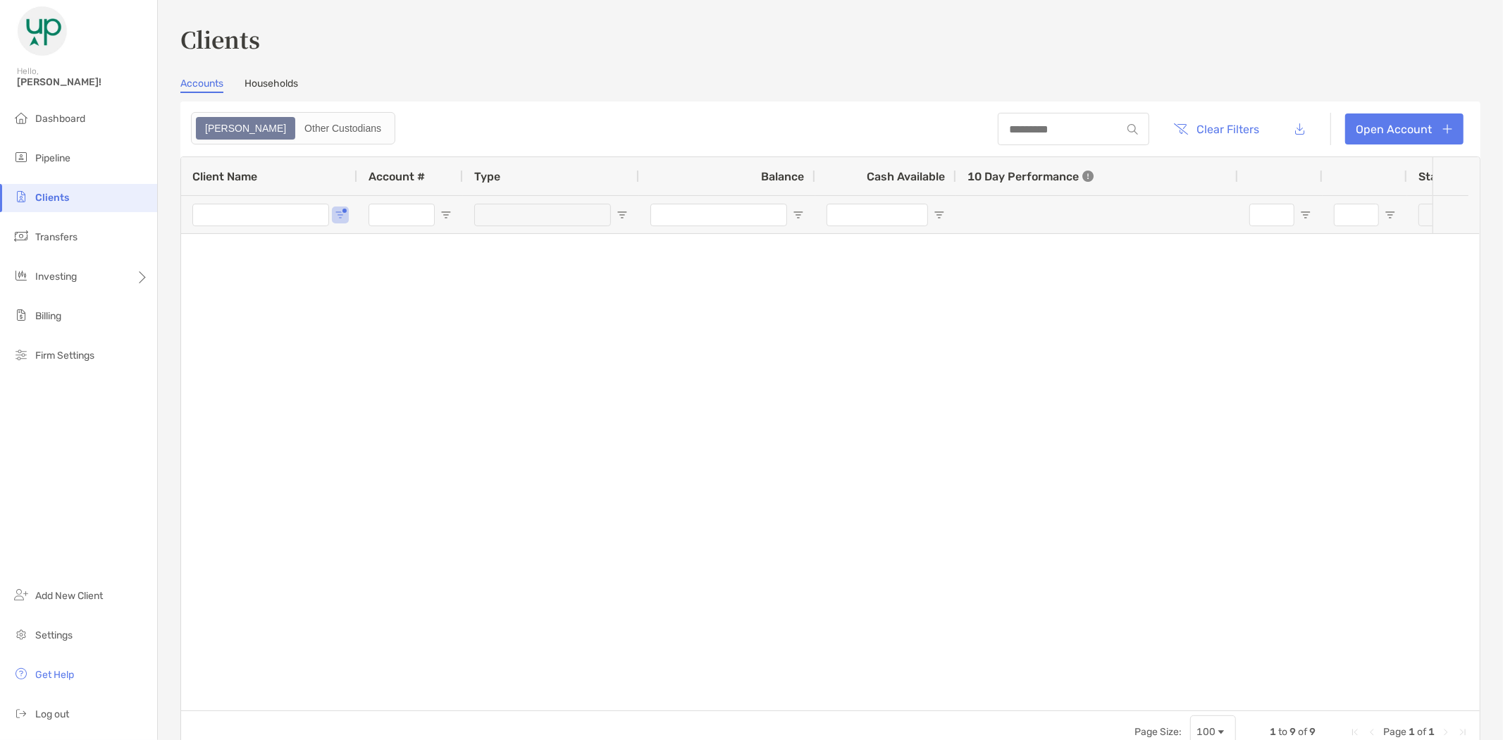
type input "******"
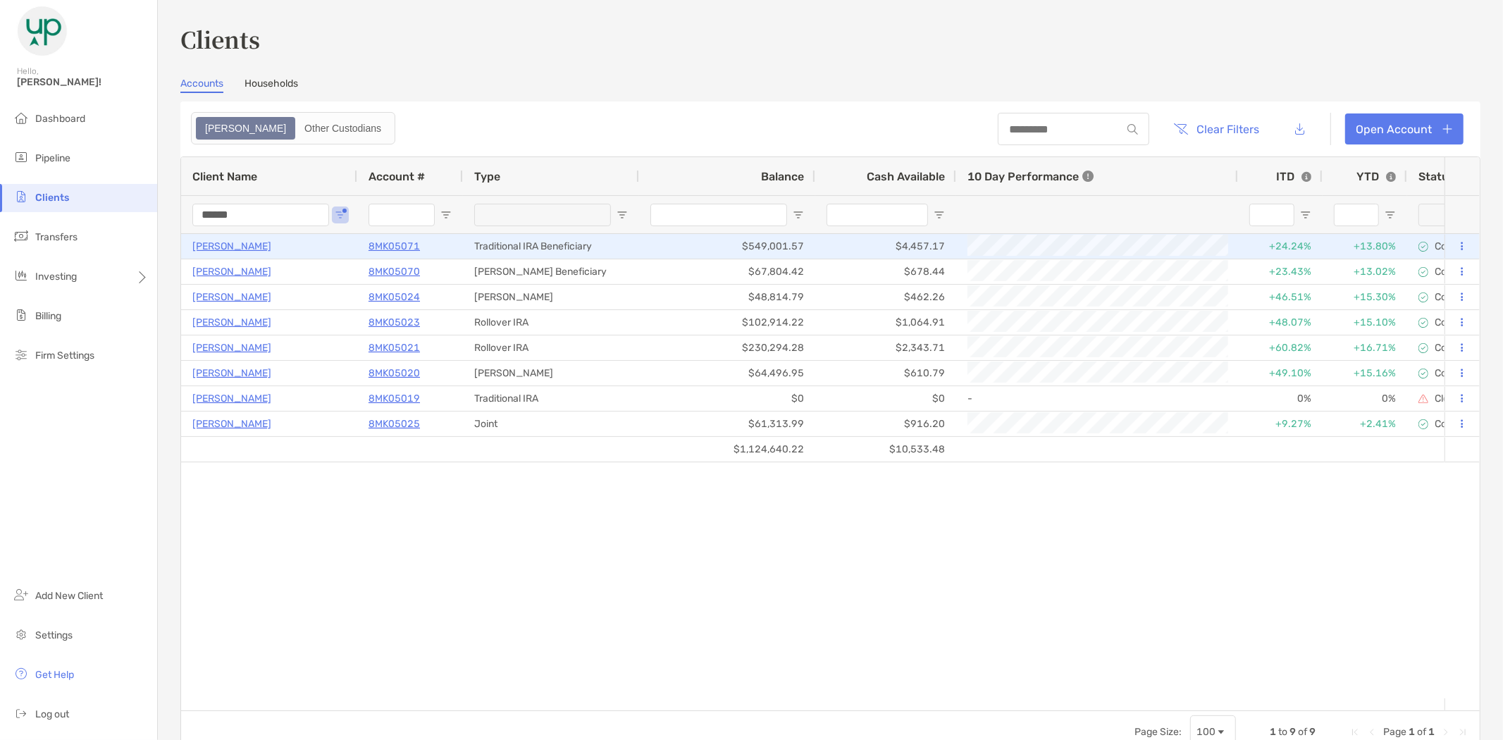
click at [404, 247] on p "8MK05071" at bounding box center [393, 246] width 51 height 18
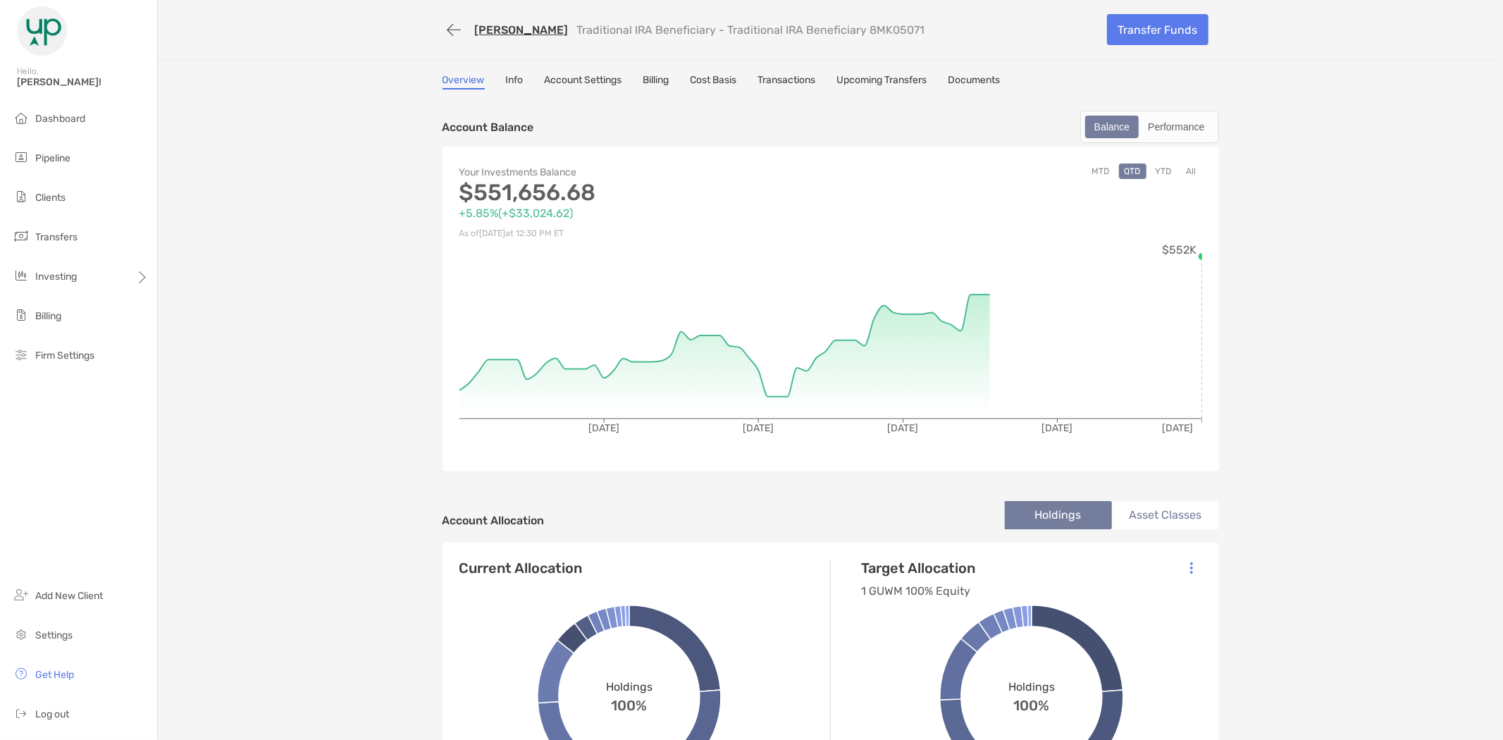
click at [802, 75] on link "Transactions" at bounding box center [787, 82] width 58 height 16
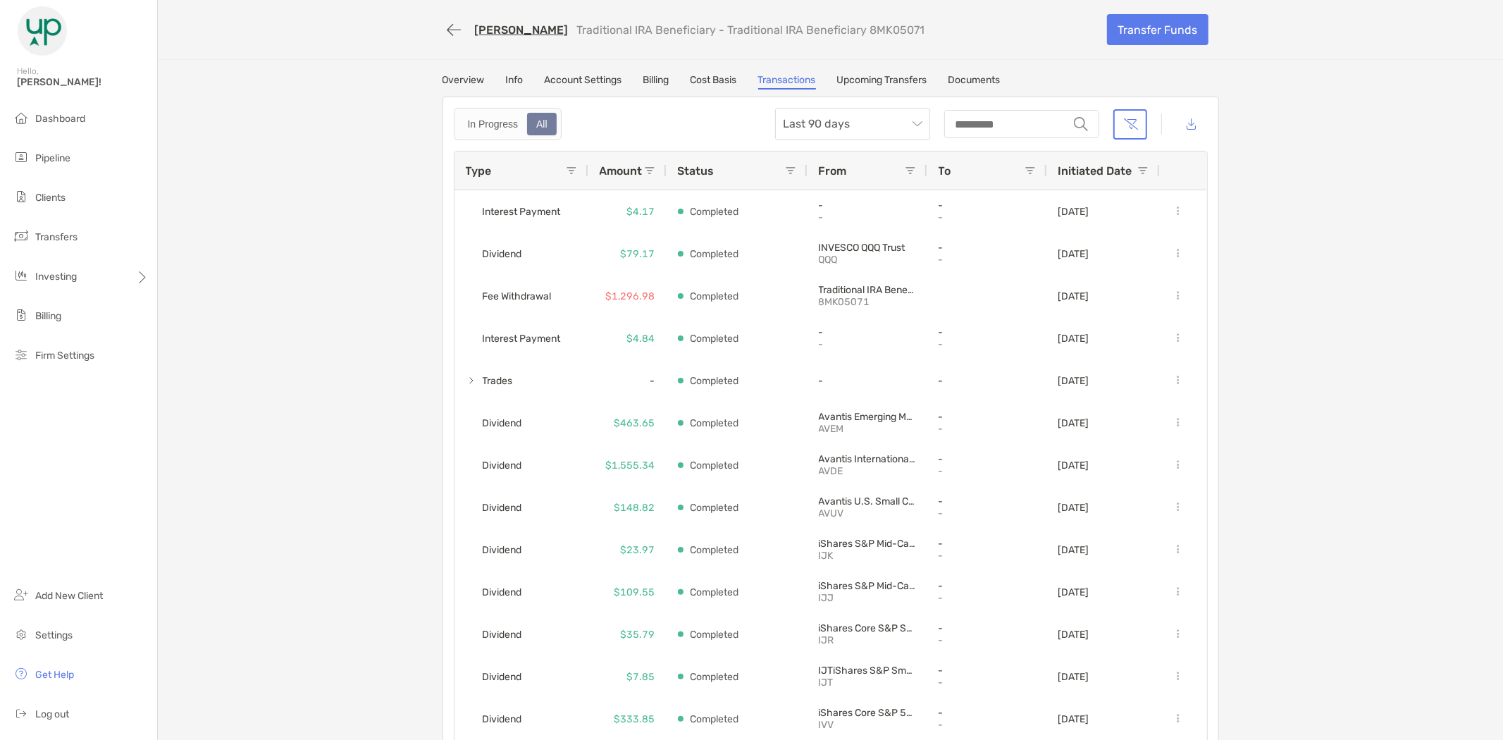
click at [886, 78] on link "Upcoming Transfers" at bounding box center [882, 82] width 90 height 16
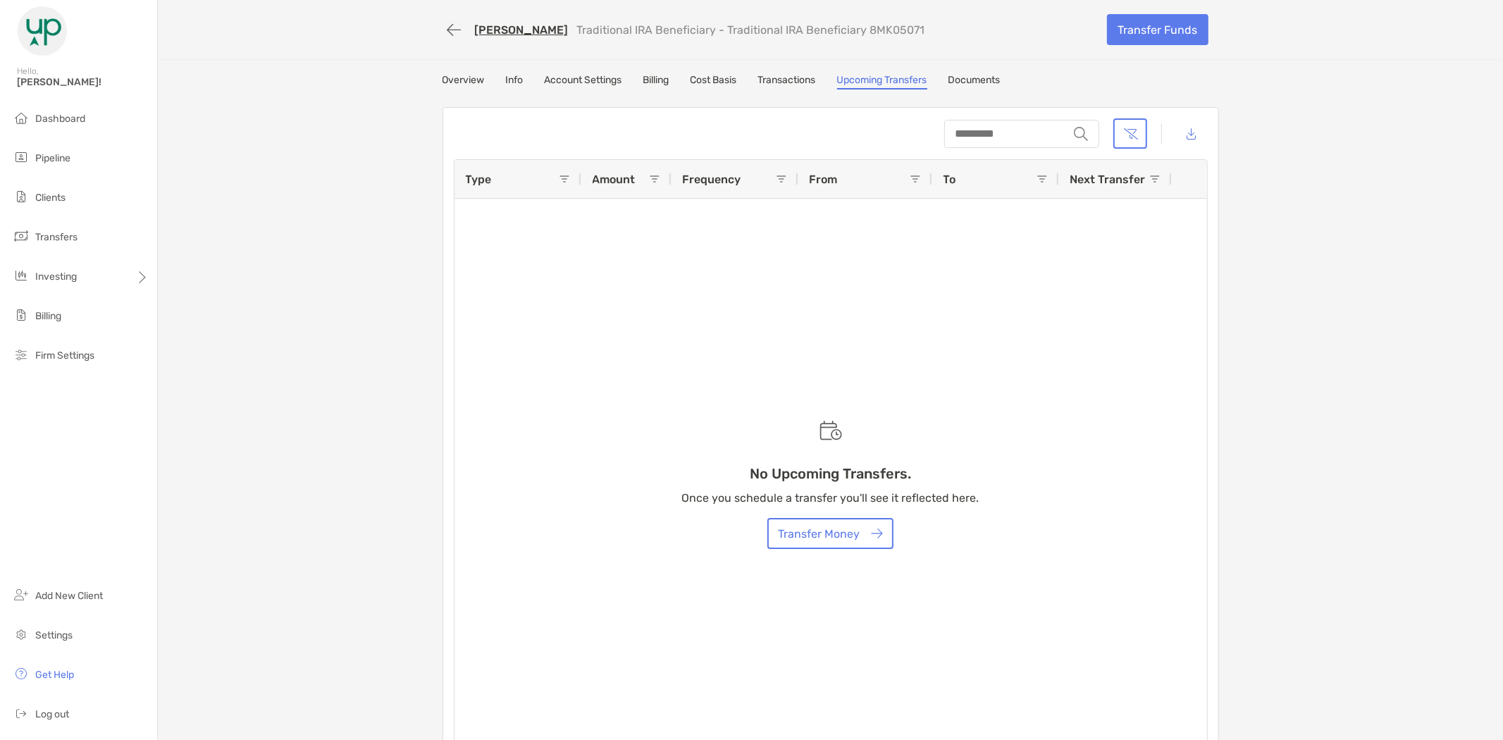
click at [701, 76] on link "Cost Basis" at bounding box center [713, 82] width 47 height 16
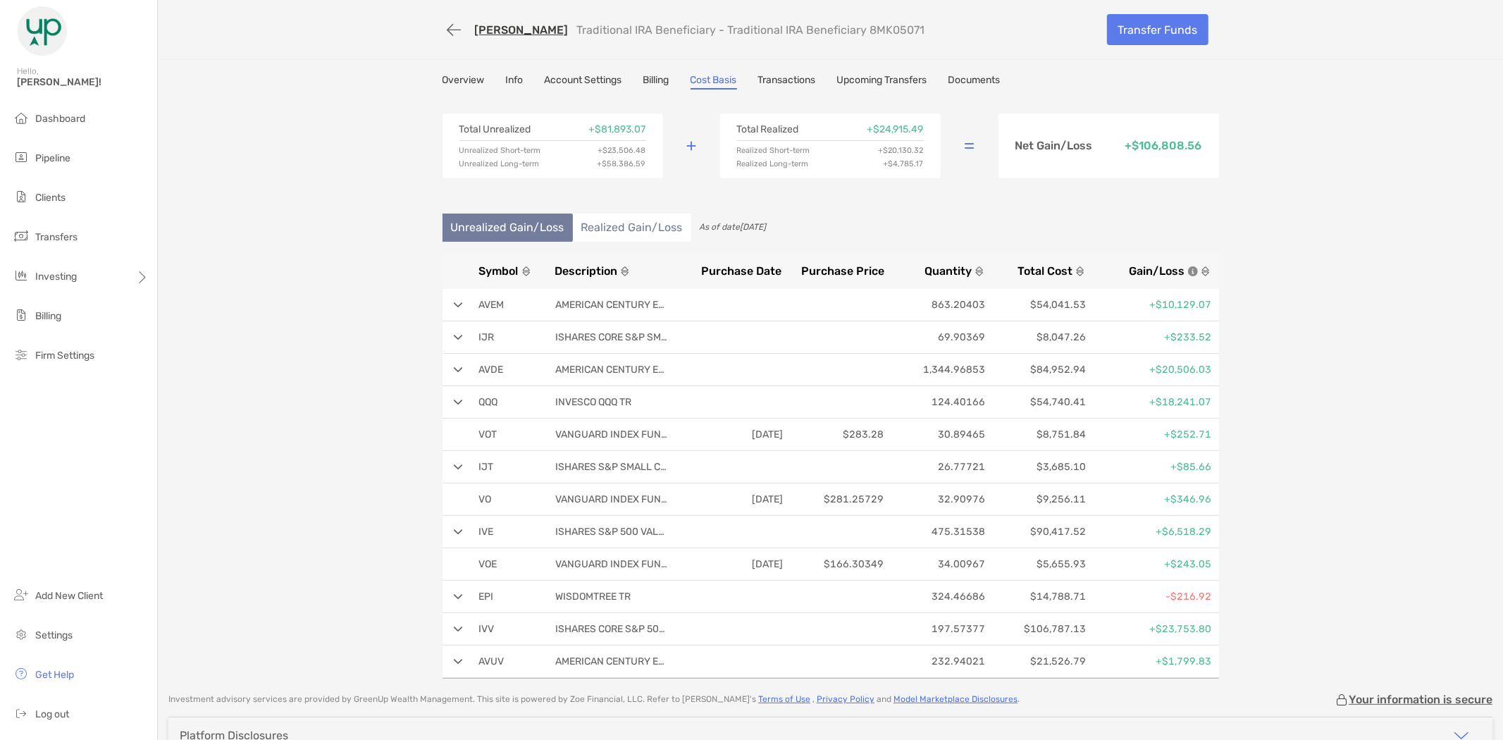
click at [650, 76] on link "Billing" at bounding box center [656, 82] width 26 height 16
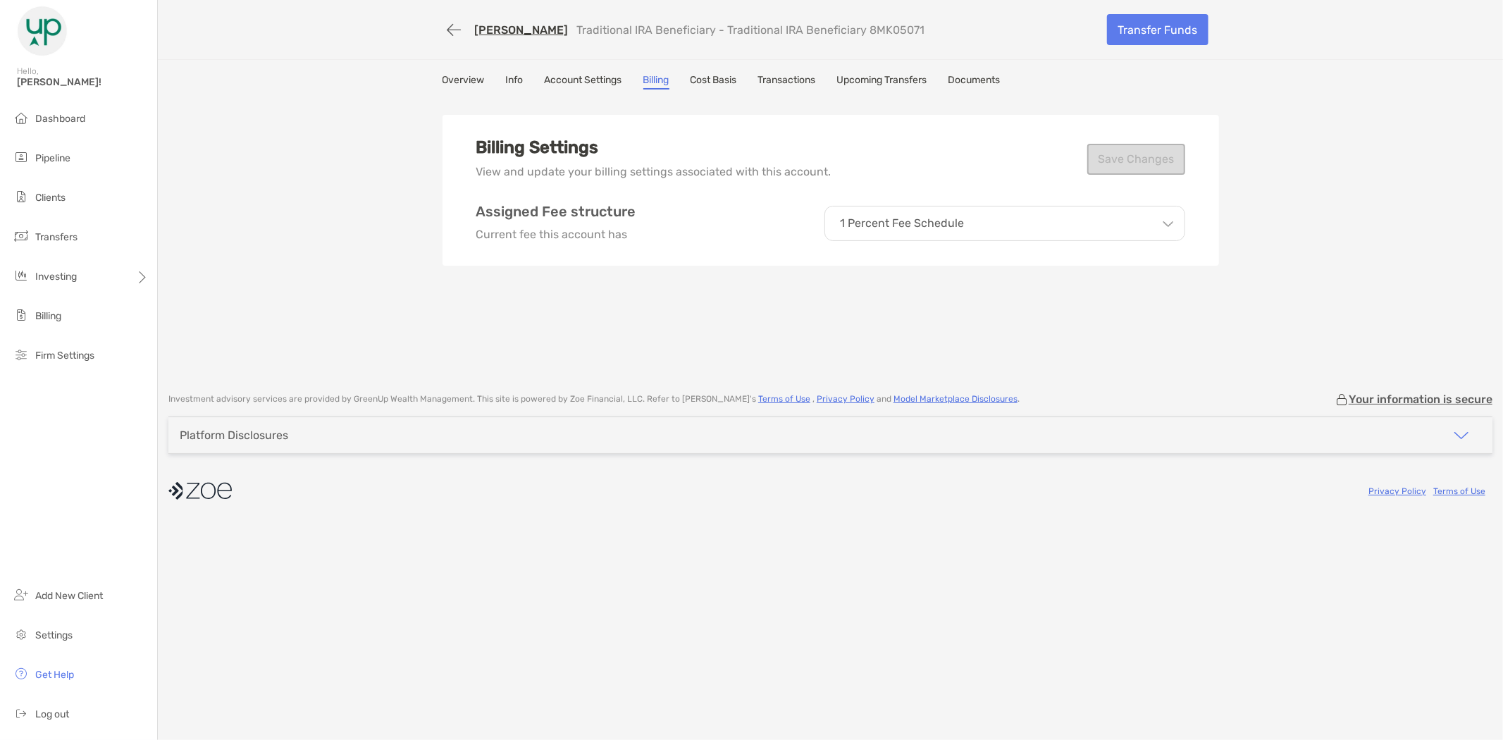
click at [588, 76] on link "Account Settings" at bounding box center [584, 82] width 78 height 16
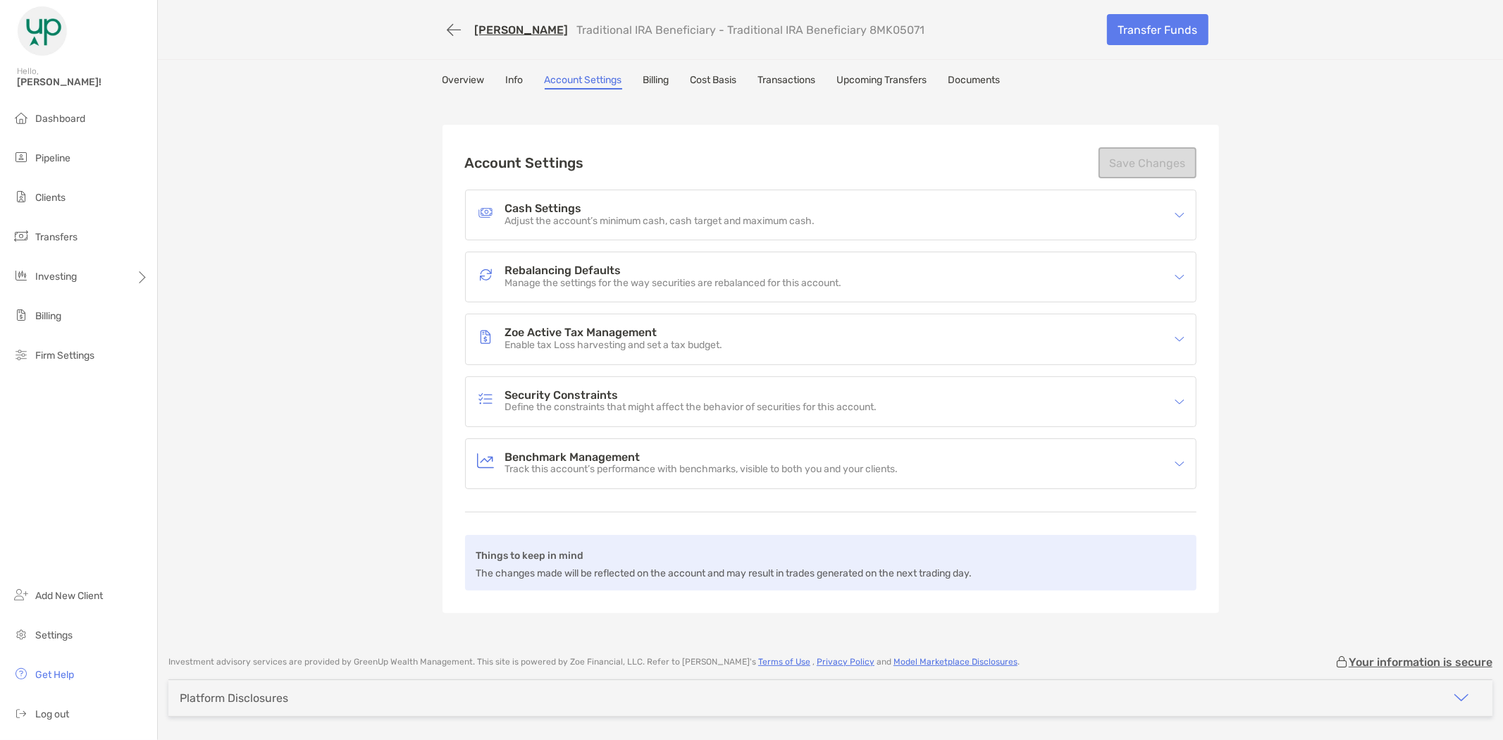
click at [510, 80] on link "Info" at bounding box center [515, 82] width 18 height 16
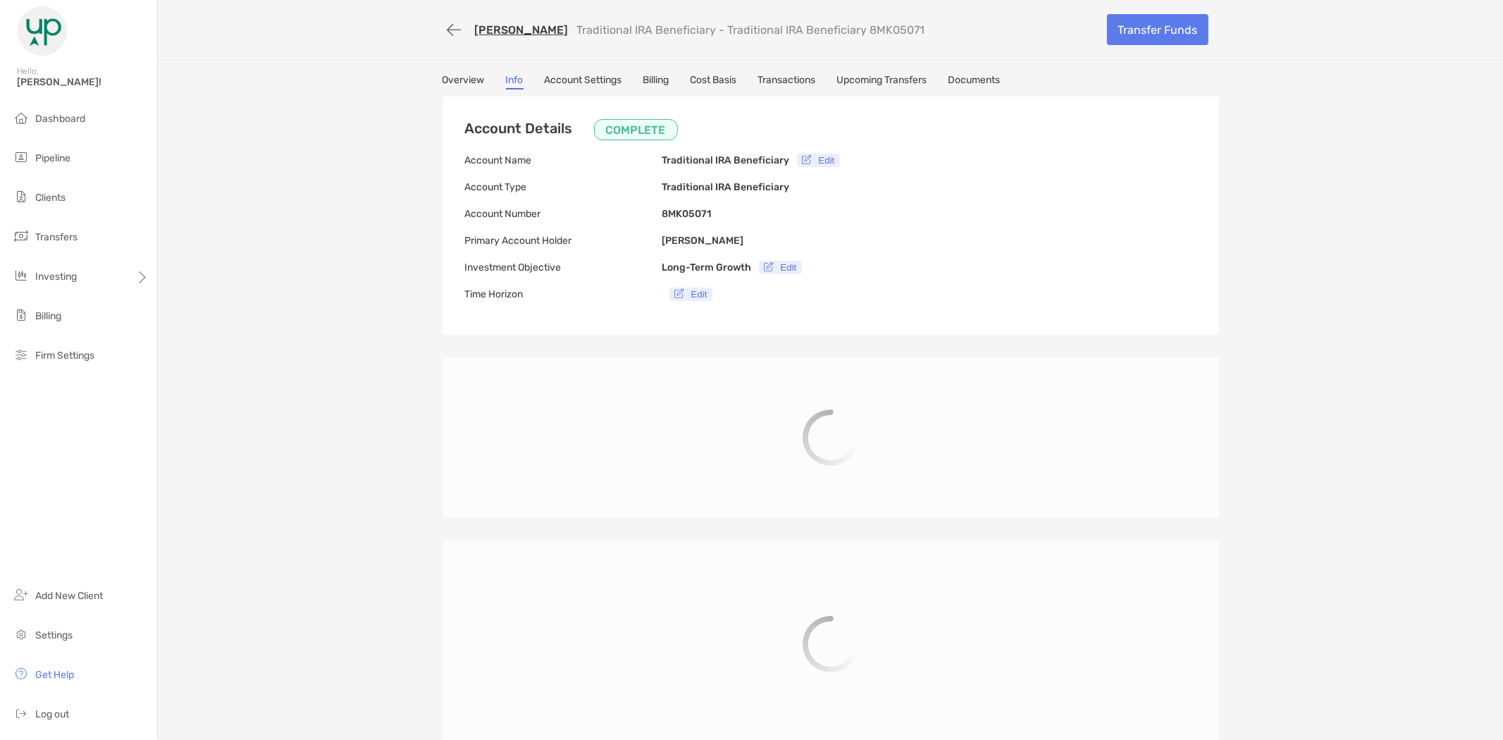
type input "**********"
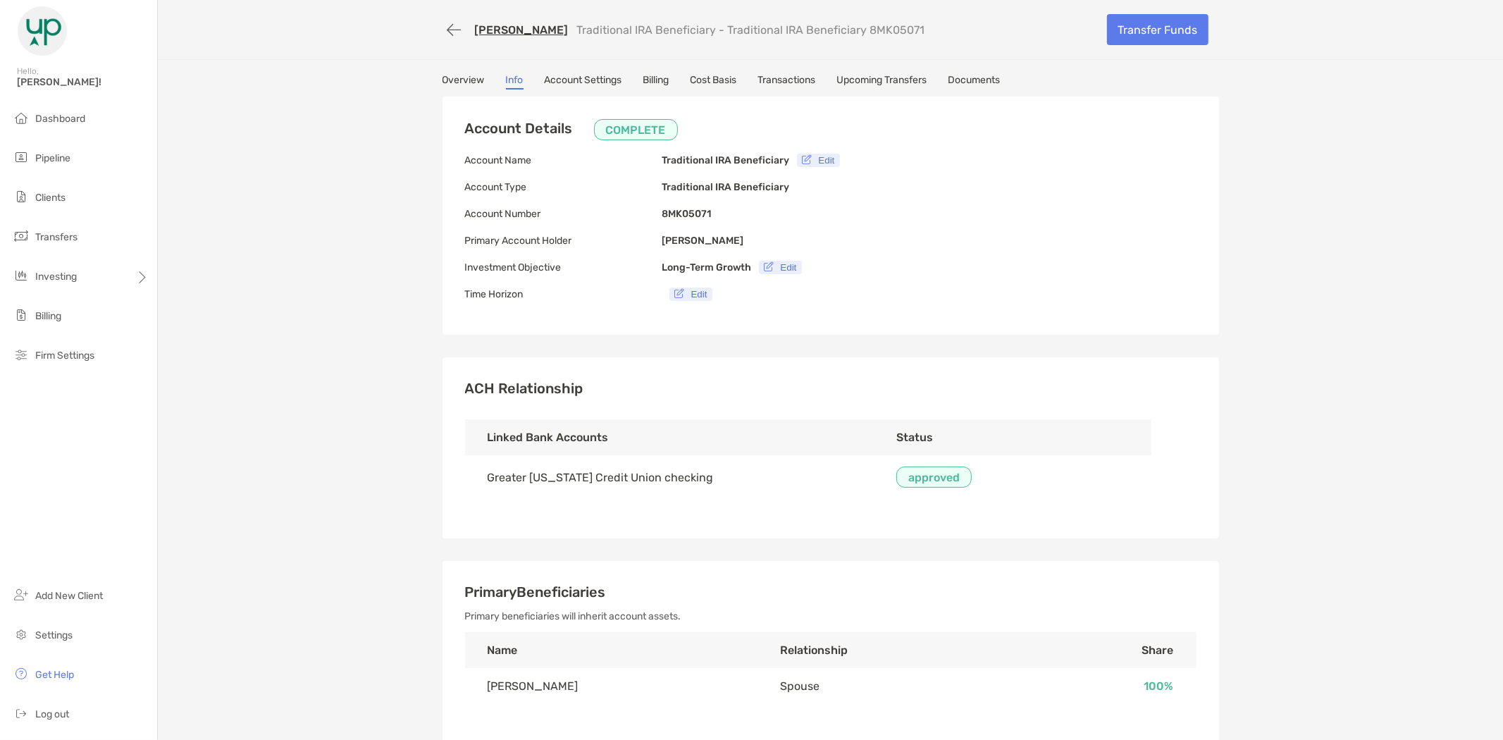
click at [583, 82] on link "Account Settings" at bounding box center [584, 82] width 78 height 16
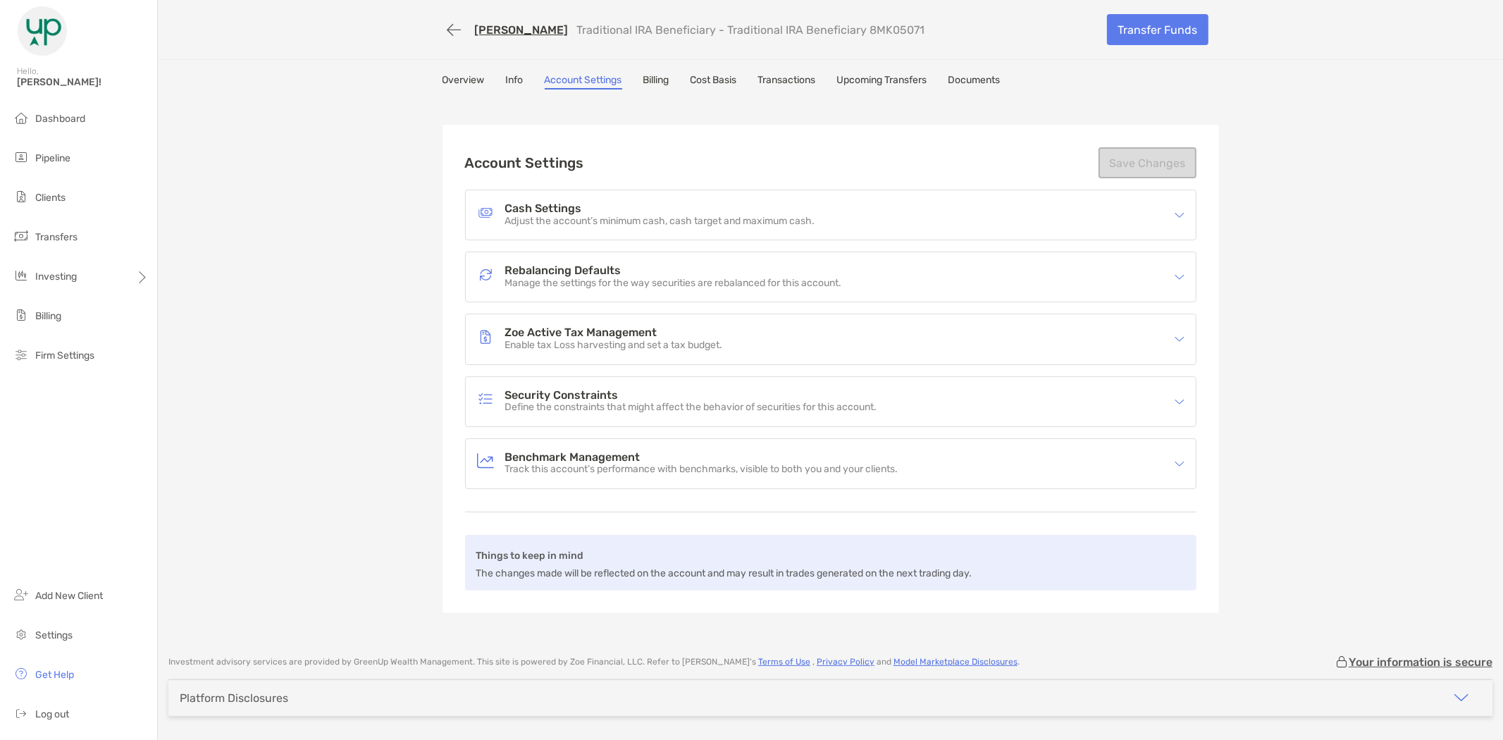
click at [855, 215] on div "Cash Settings Adjust the account’s minimum cash, cash target and maximum cash." at bounding box center [821, 215] width 689 height 32
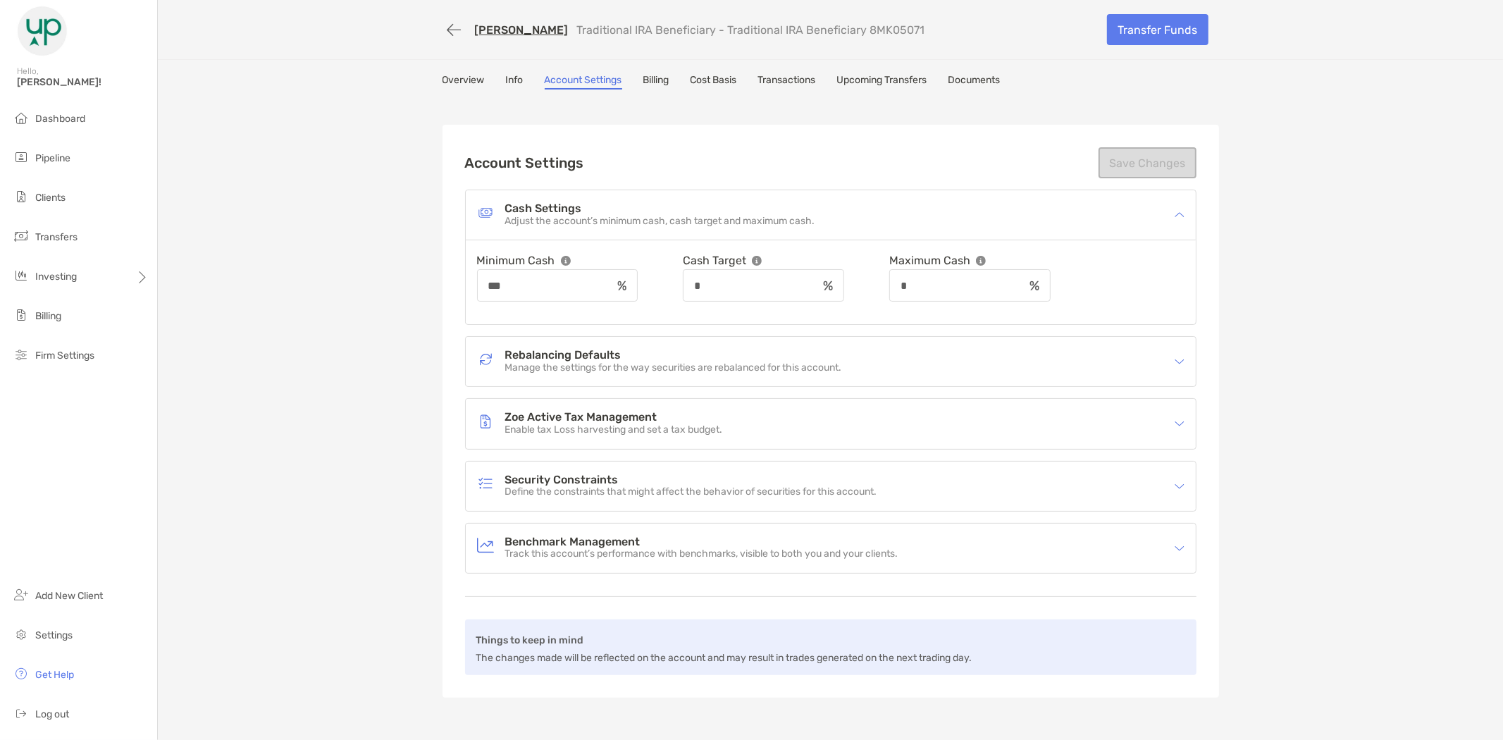
click at [457, 81] on link "Overview" at bounding box center [463, 82] width 42 height 16
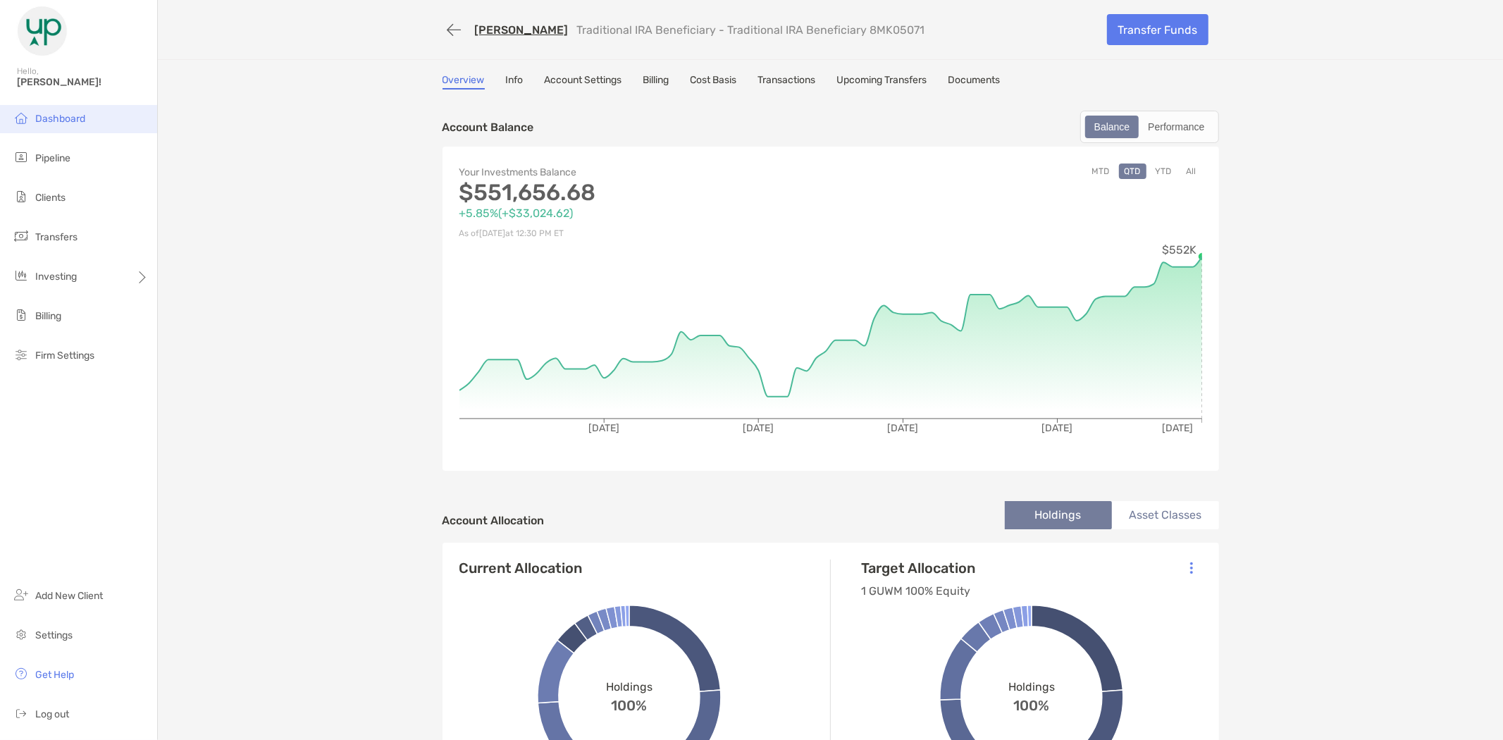
click at [66, 120] on span "Dashboard" at bounding box center [60, 119] width 50 height 12
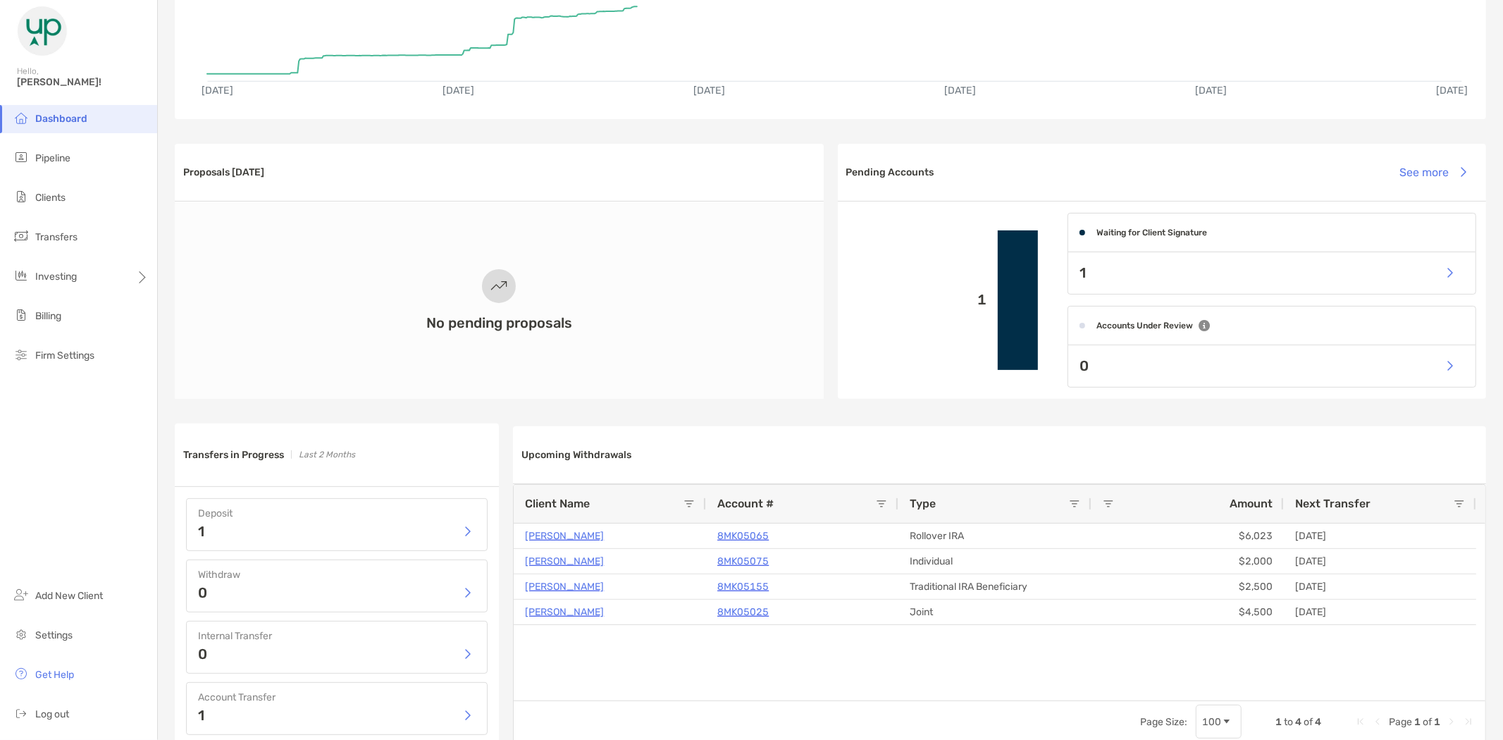
scroll to position [235, 0]
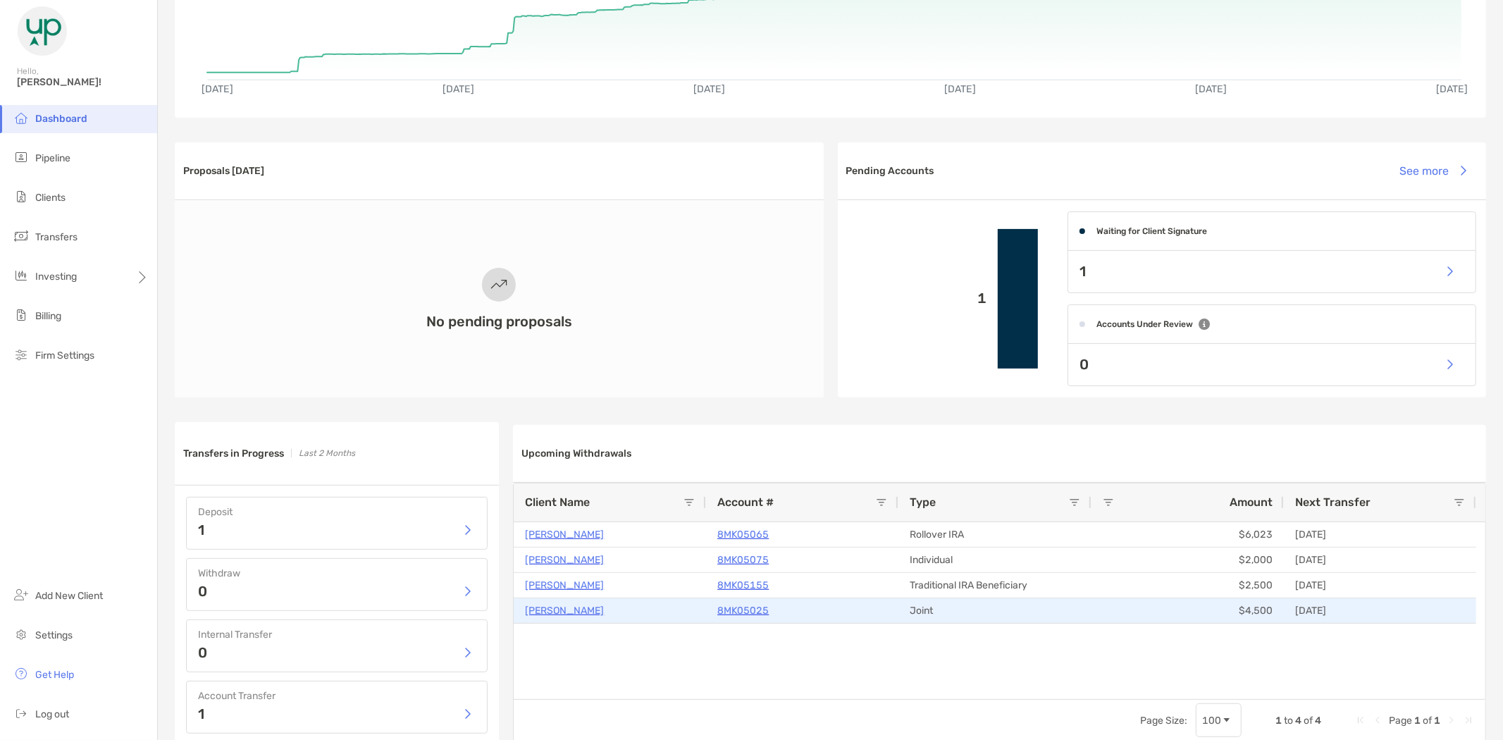
click at [548, 609] on p "[PERSON_NAME]" at bounding box center [564, 611] width 79 height 18
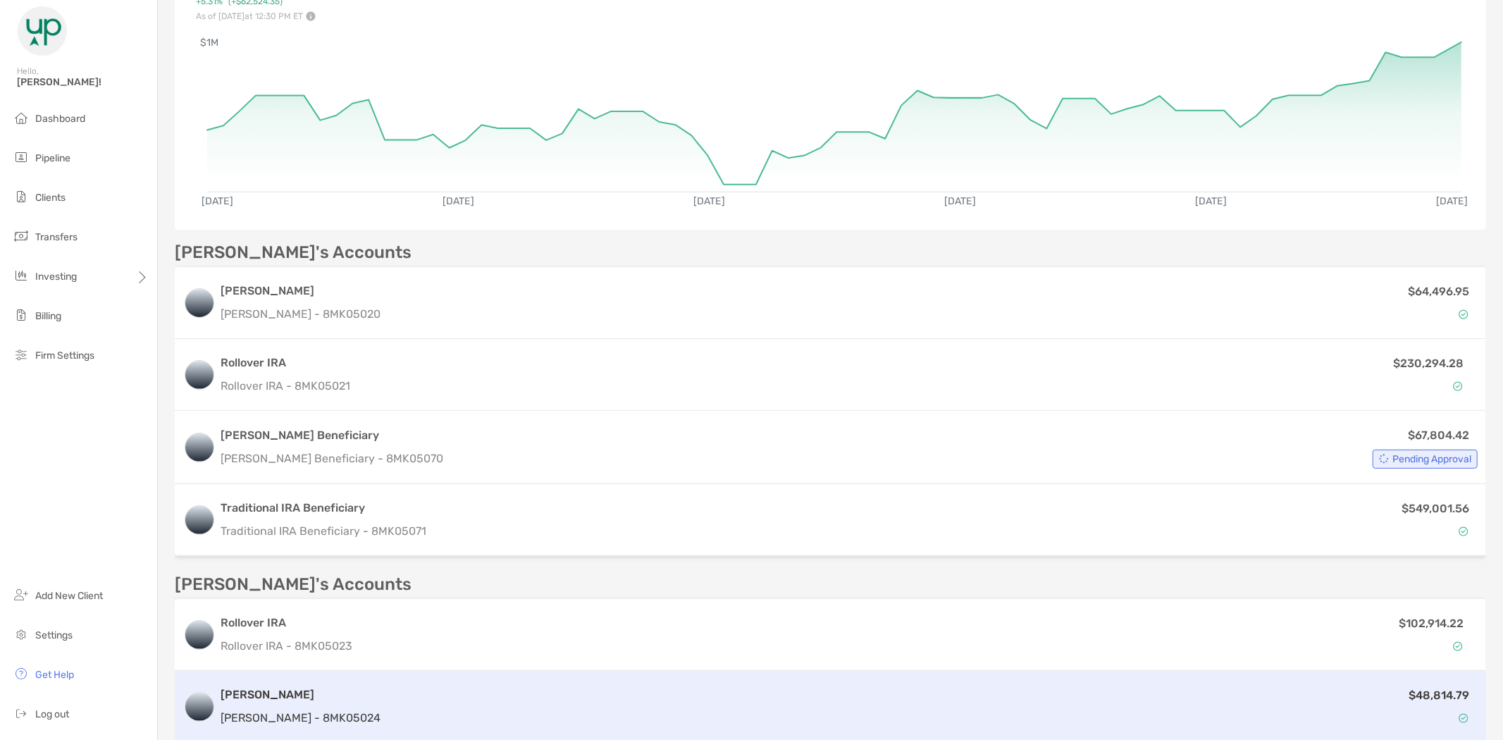
scroll to position [235, 0]
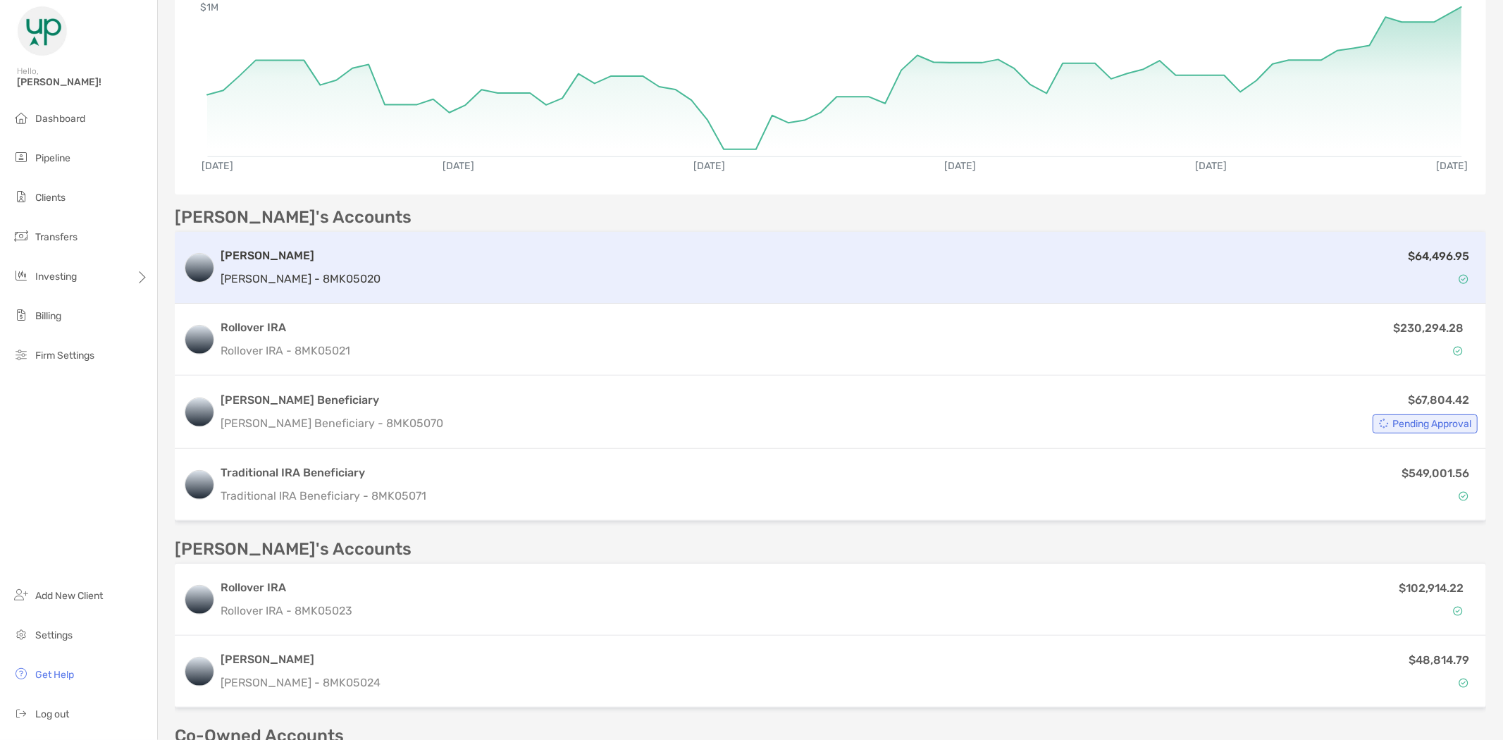
click at [249, 261] on h3 "[PERSON_NAME]" at bounding box center [301, 255] width 160 height 17
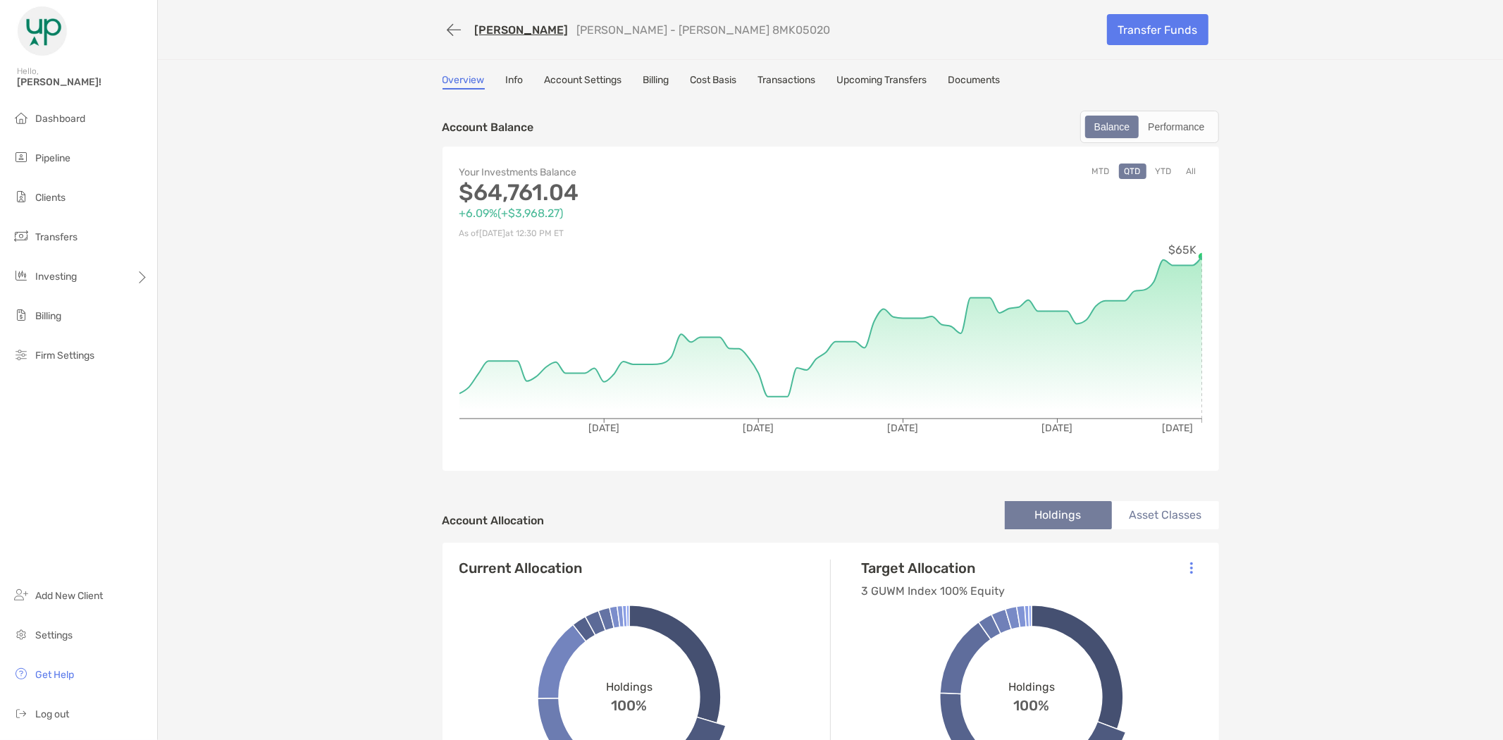
click at [871, 79] on link "Upcoming Transfers" at bounding box center [882, 82] width 90 height 16
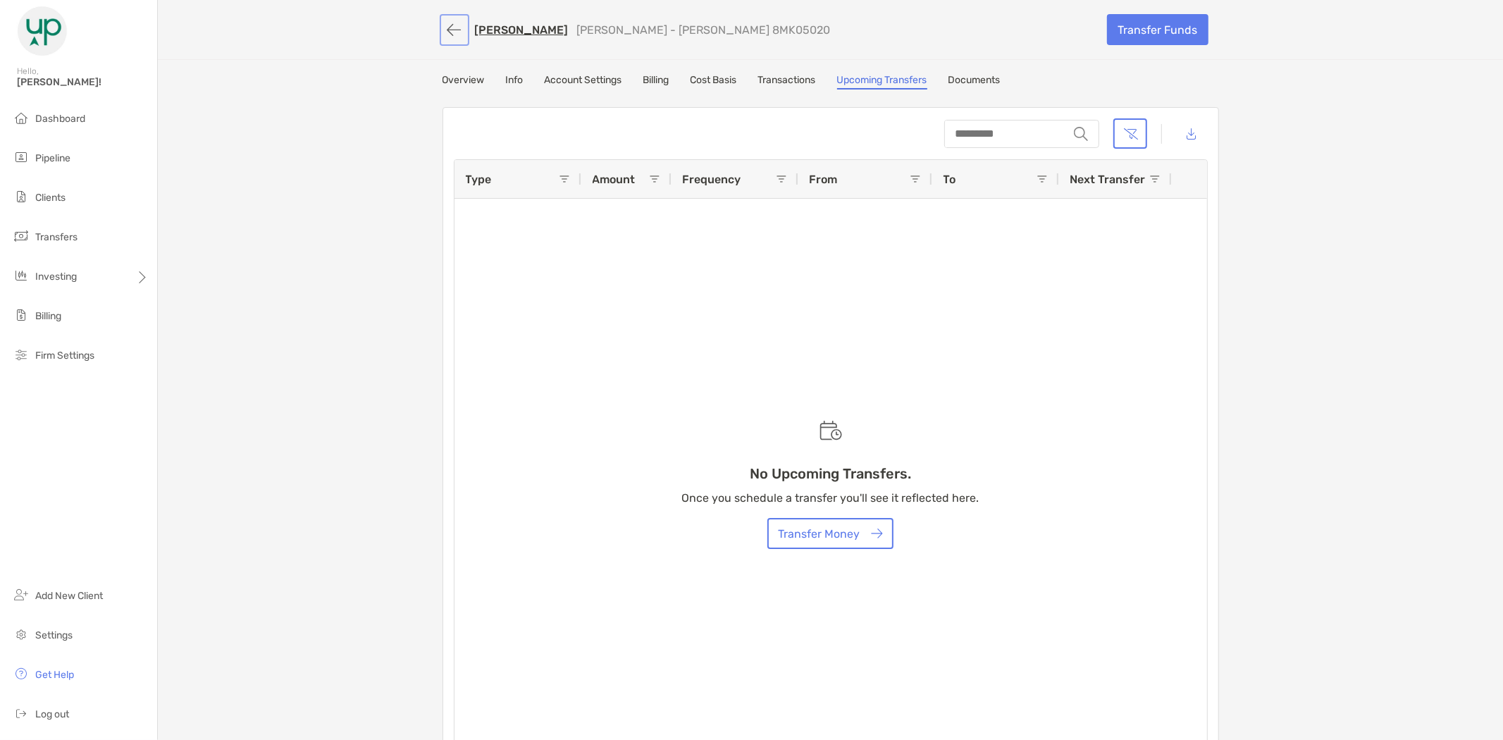
click at [451, 29] on button "button" at bounding box center [454, 30] width 24 height 26
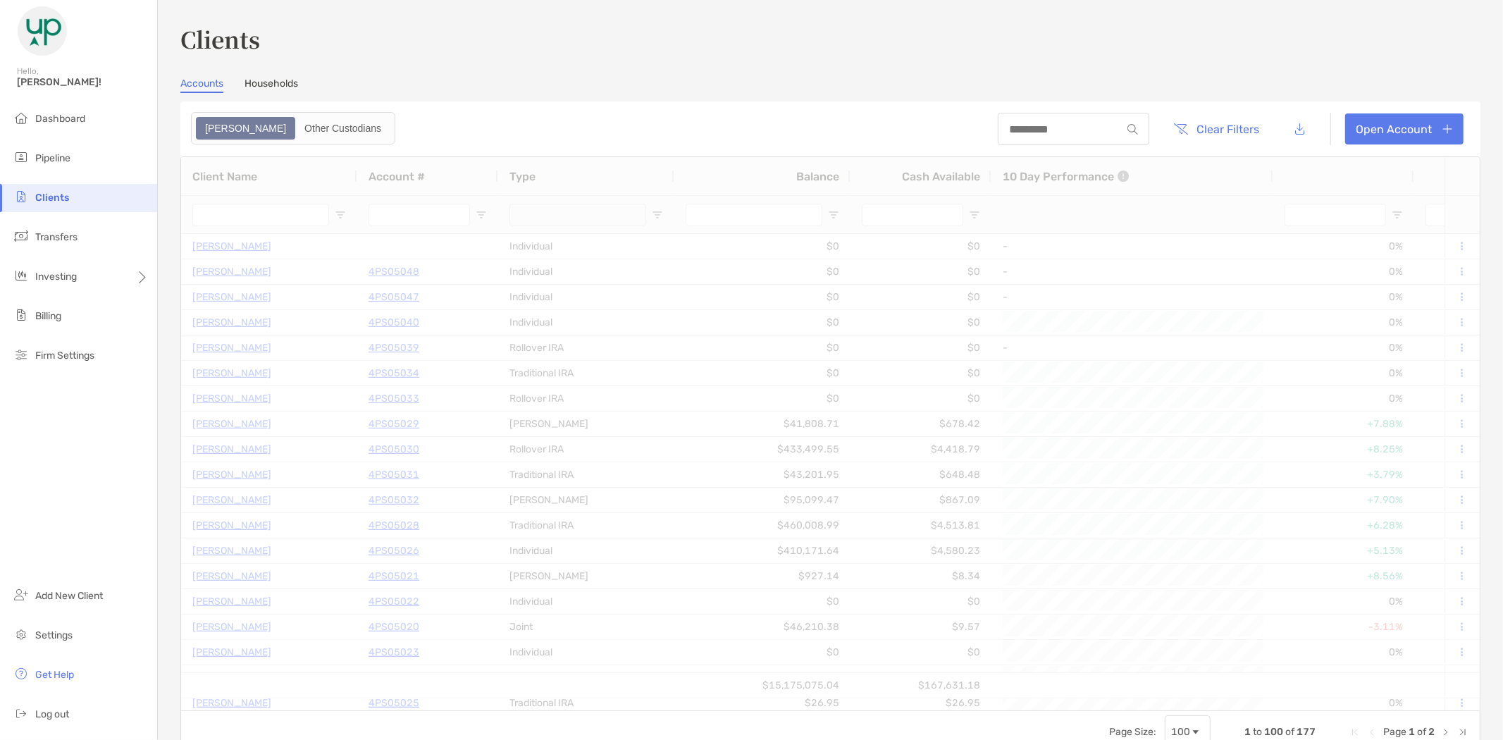
type input "******"
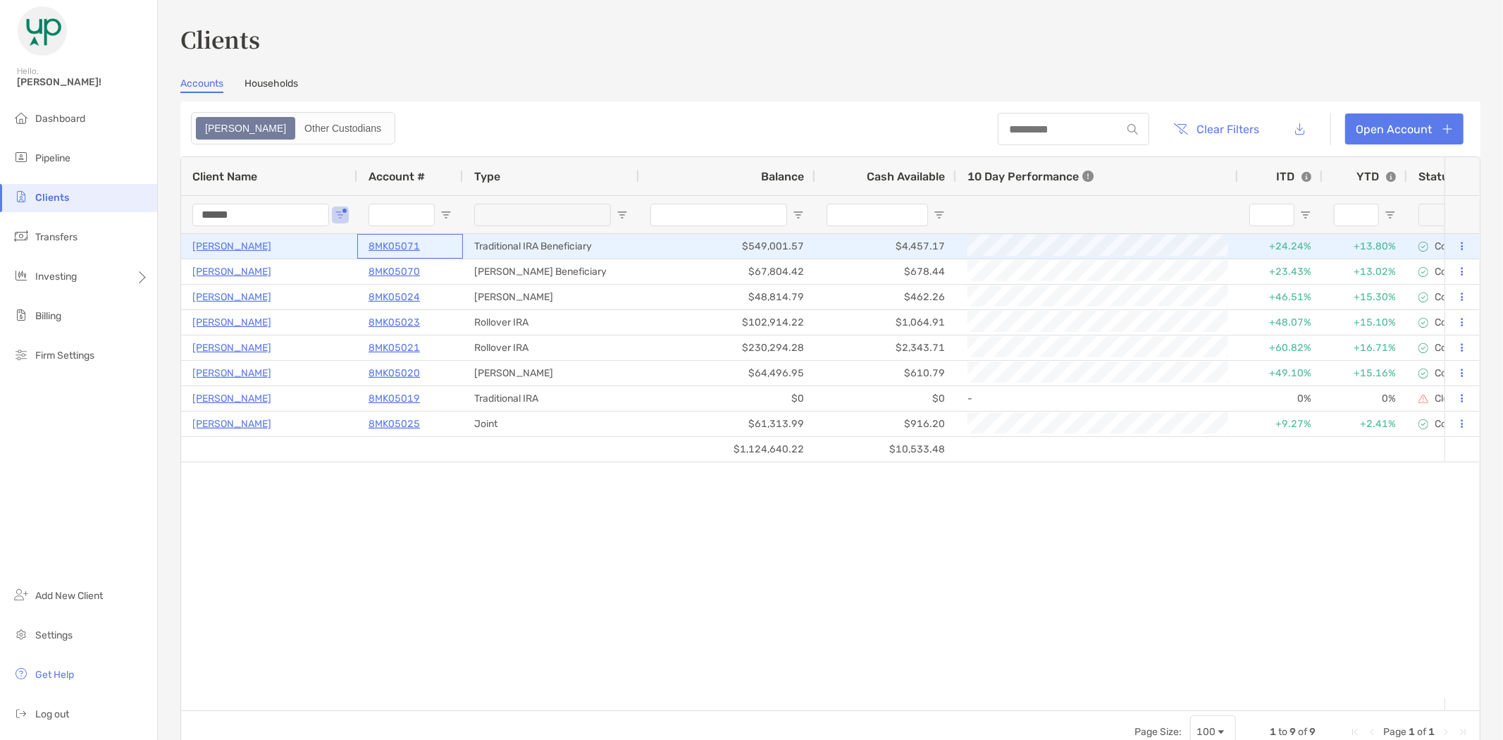
click at [405, 242] on p "8MK05071" at bounding box center [393, 246] width 51 height 18
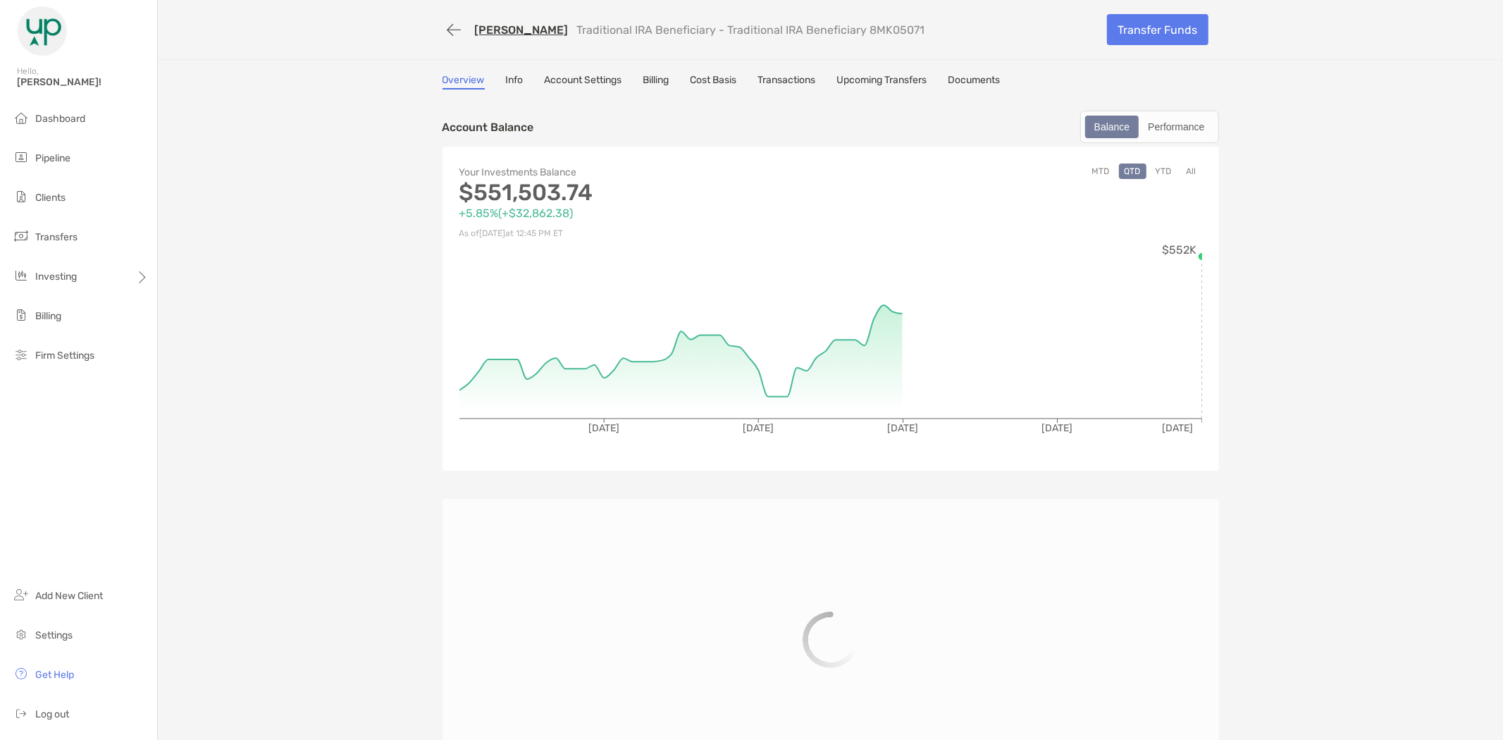
click at [889, 76] on link "Upcoming Transfers" at bounding box center [882, 82] width 90 height 16
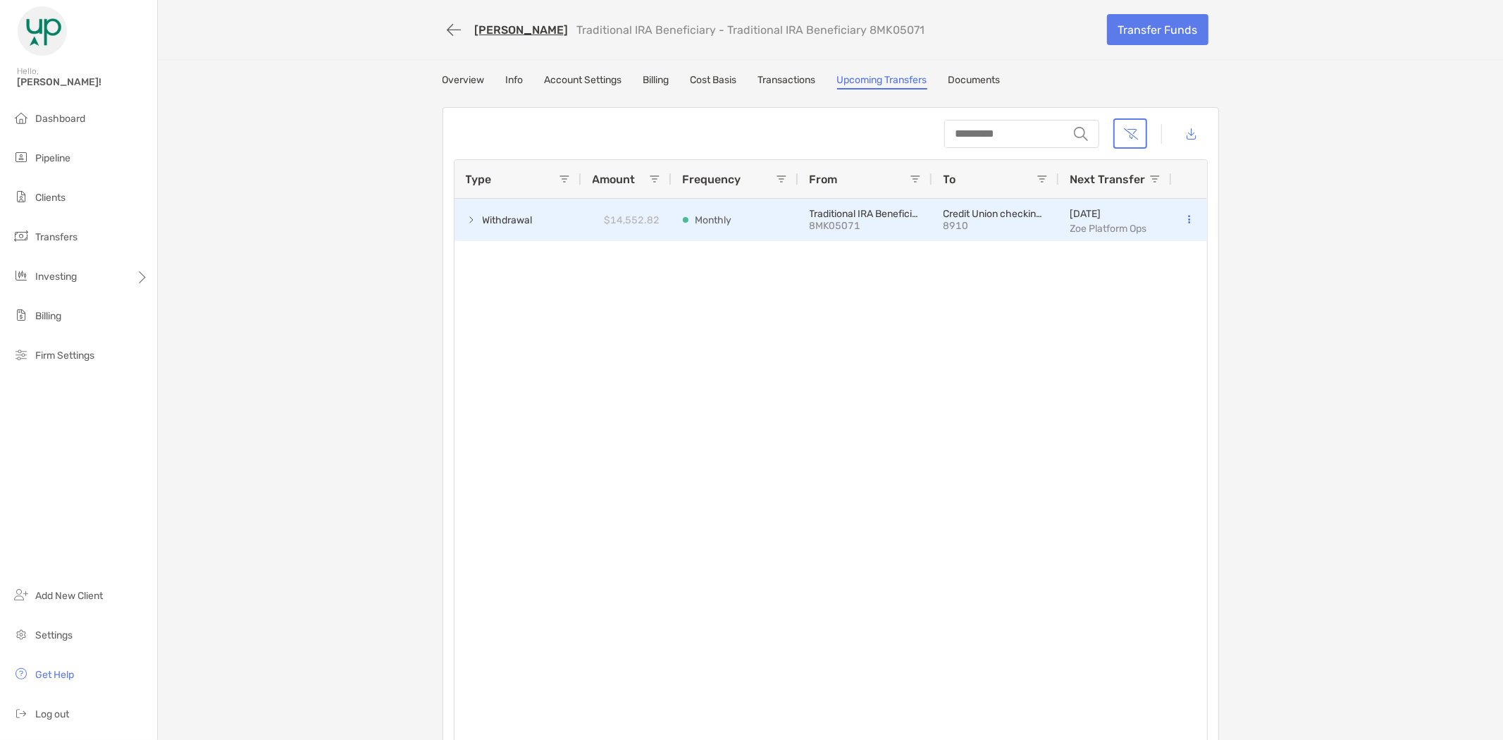
click at [466, 217] on span at bounding box center [471, 219] width 11 height 11
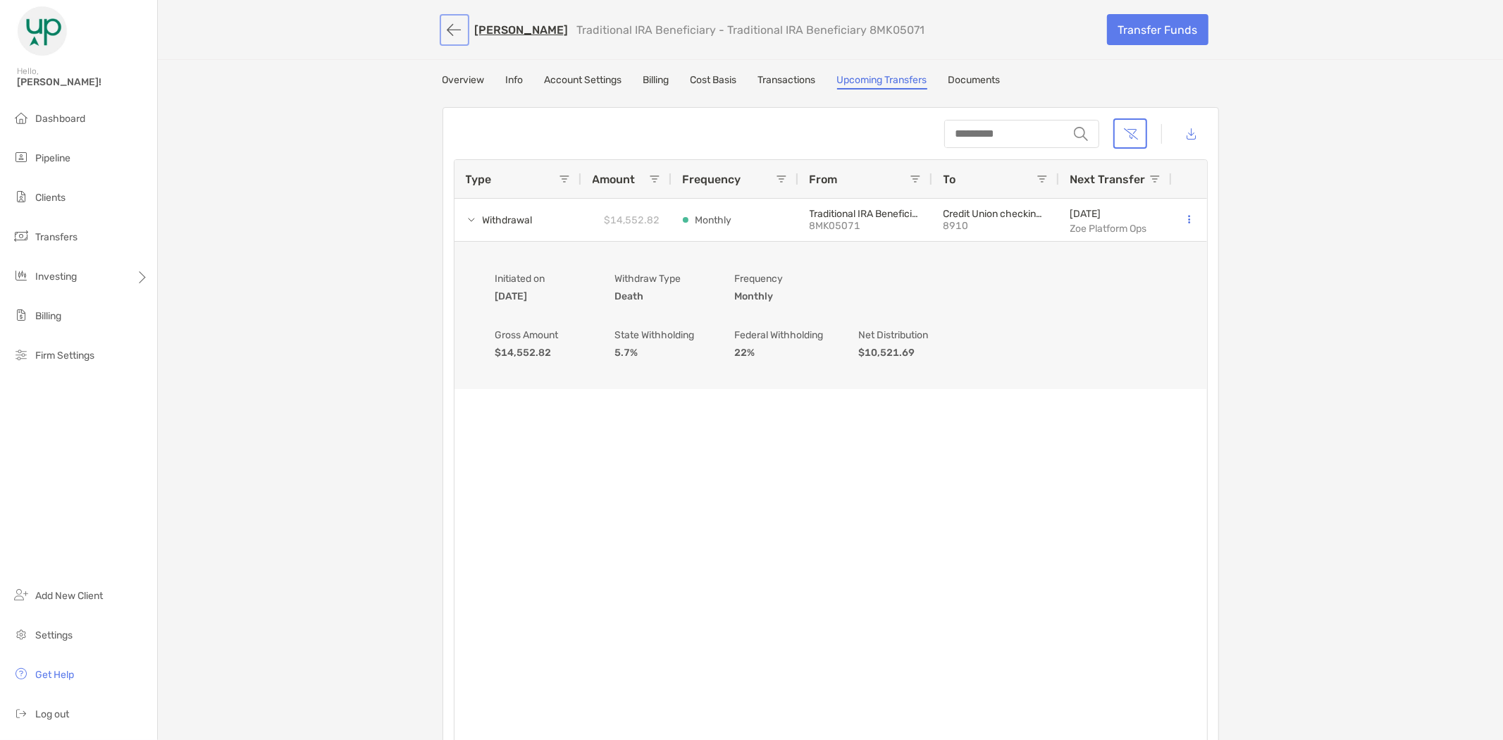
click at [448, 26] on button "button" at bounding box center [454, 30] width 24 height 26
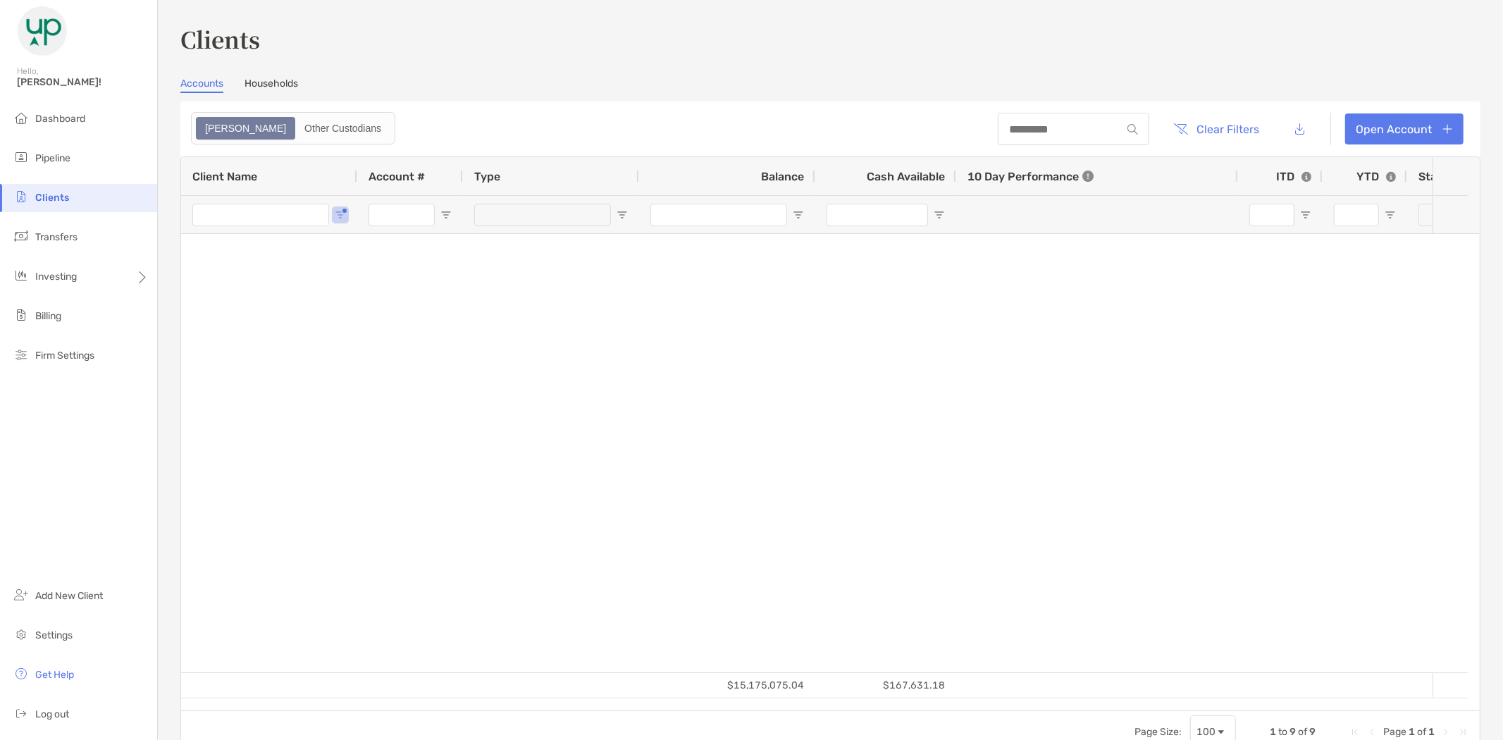
type input "******"
